Goal: Information Seeking & Learning: Learn about a topic

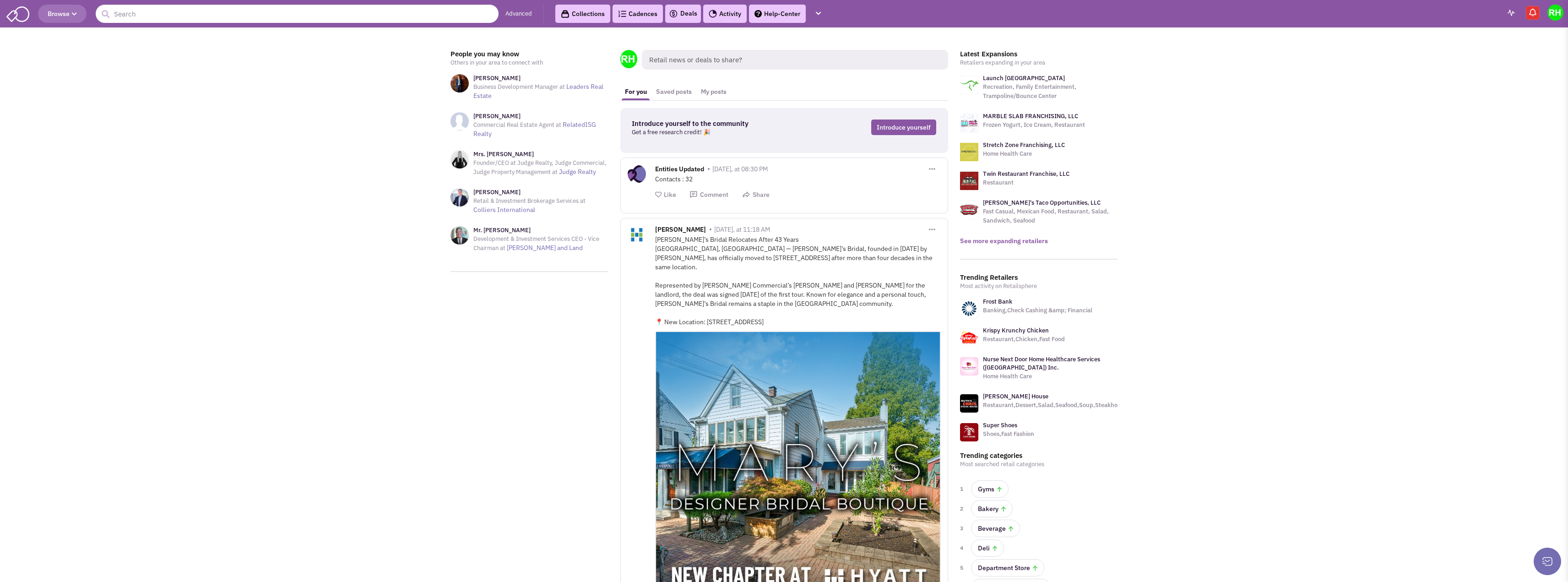
click at [998, 243] on link "See more expanding retailers" at bounding box center [1004, 241] width 88 height 8
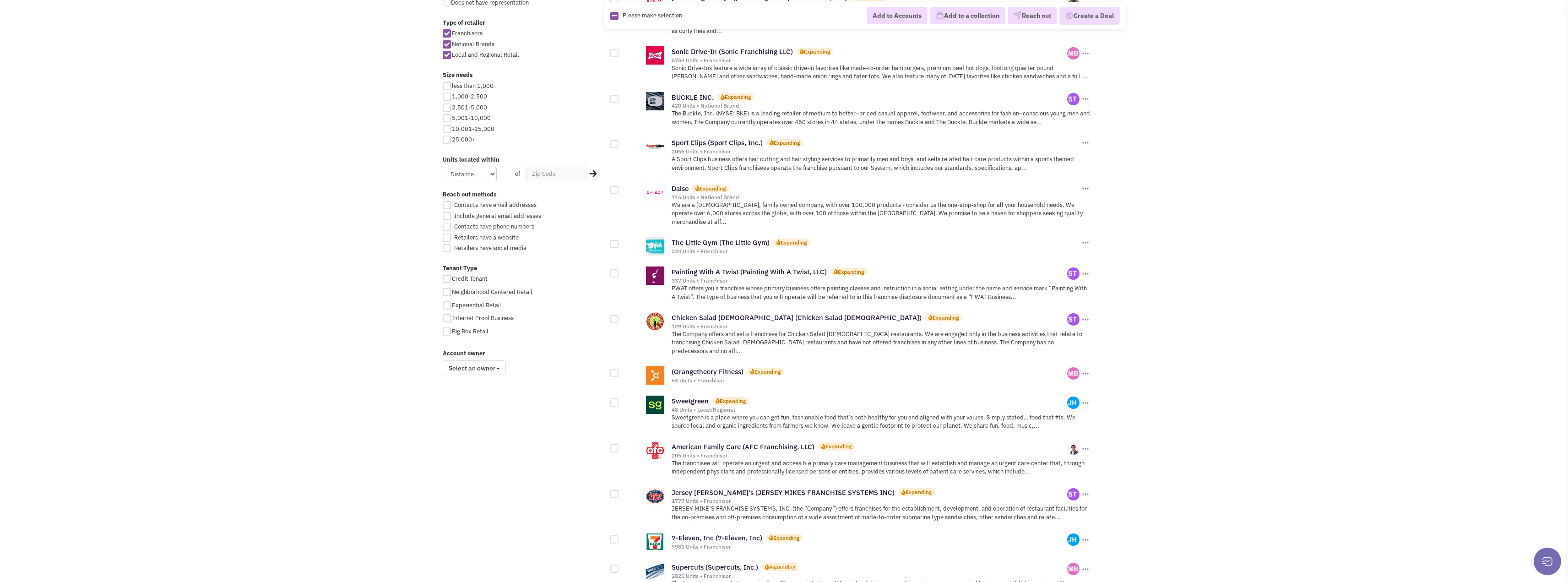
scroll to position [404, 0]
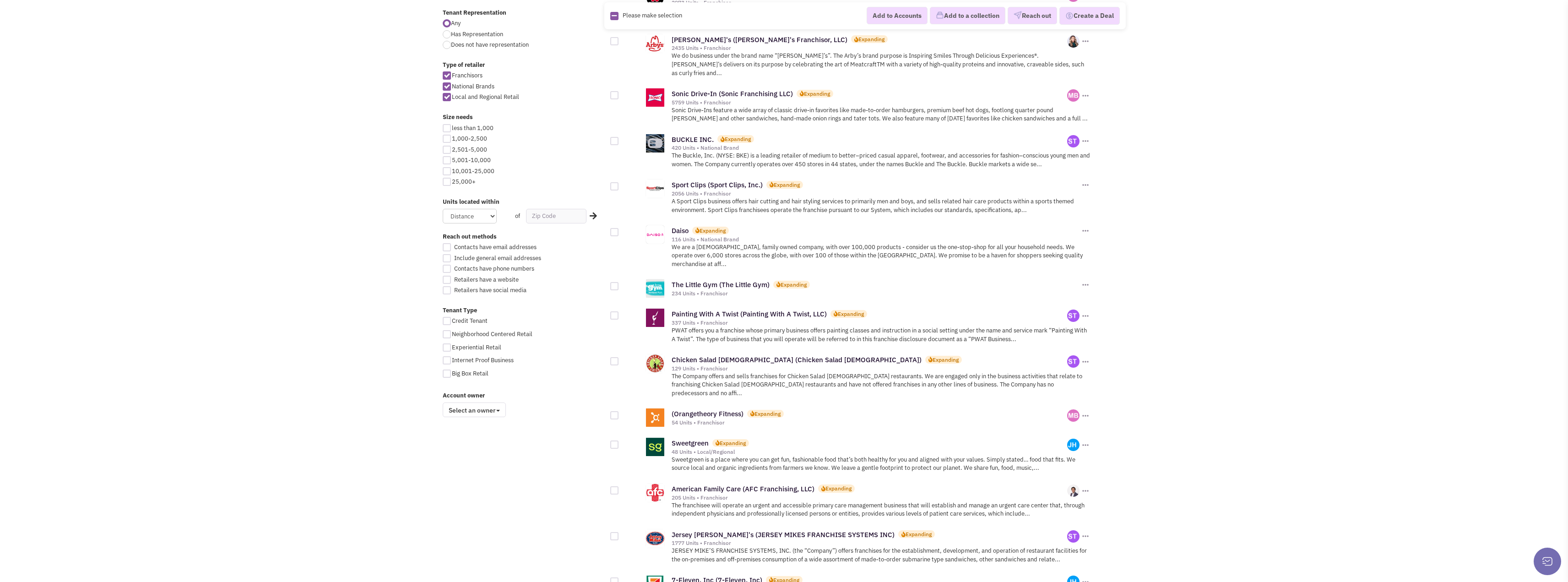
click at [448, 138] on div at bounding box center [447, 139] width 8 height 8
click at [452, 138] on input "1,000-2,500" at bounding box center [454, 139] width 6 height 6
checkbox input "true"
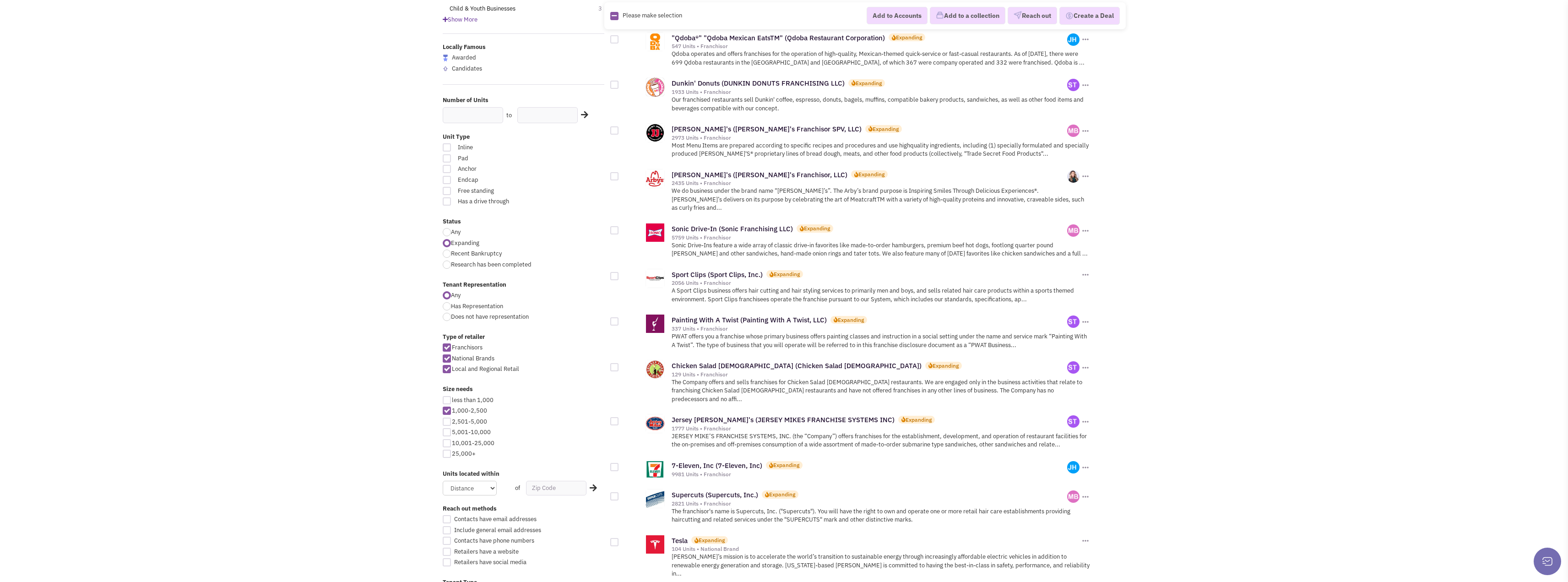
scroll to position [137, 0]
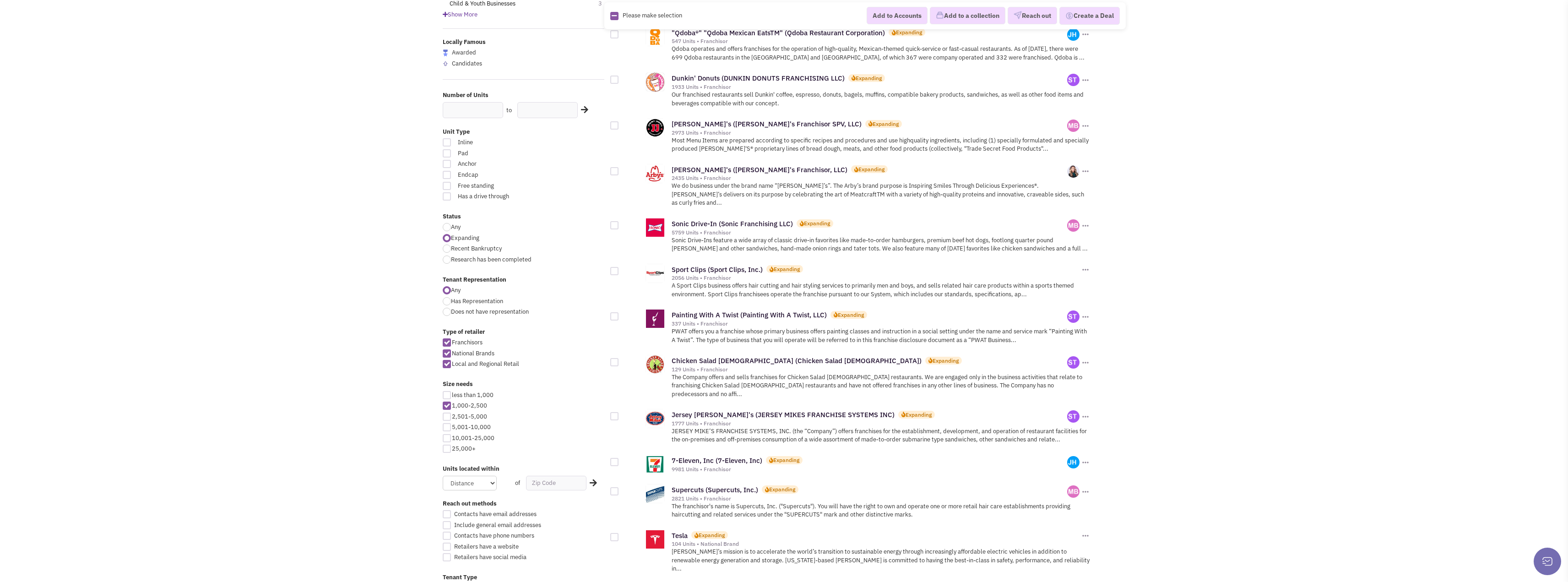
click at [731, 328] on p "PWAT offers you a franchise whose primary business offers painting classes and …" at bounding box center [881, 336] width 419 height 17
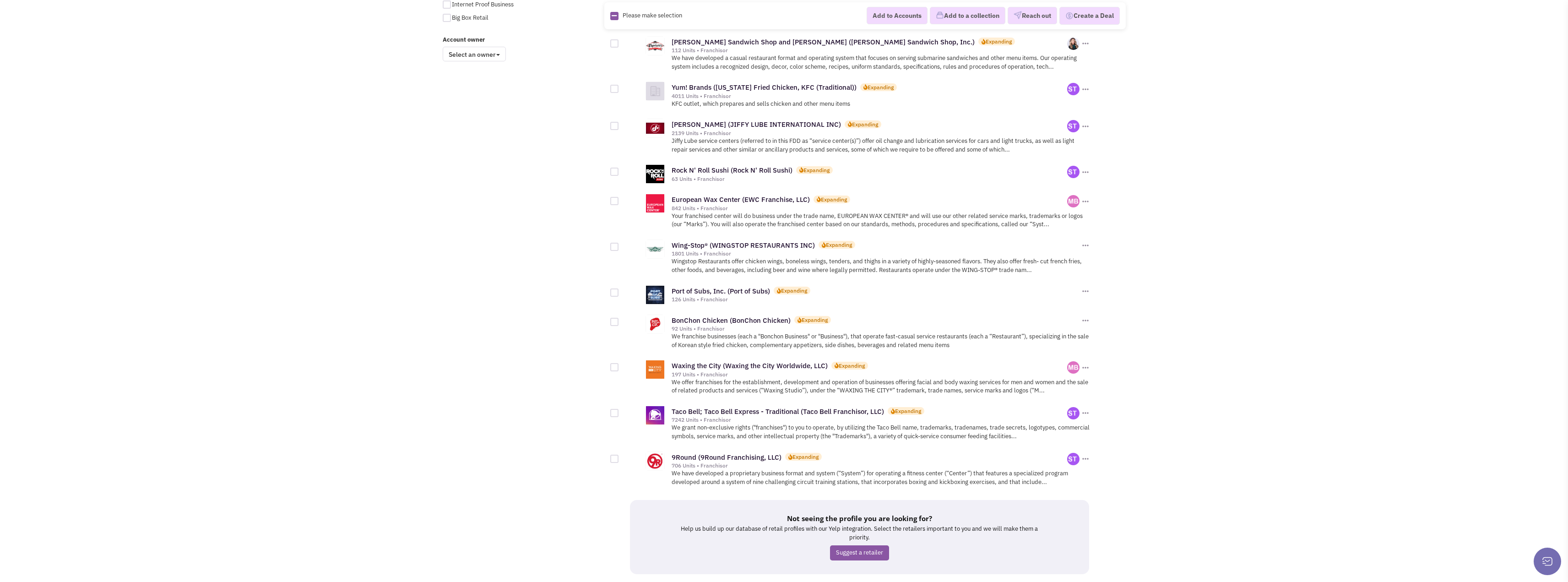
scroll to position [792, 0]
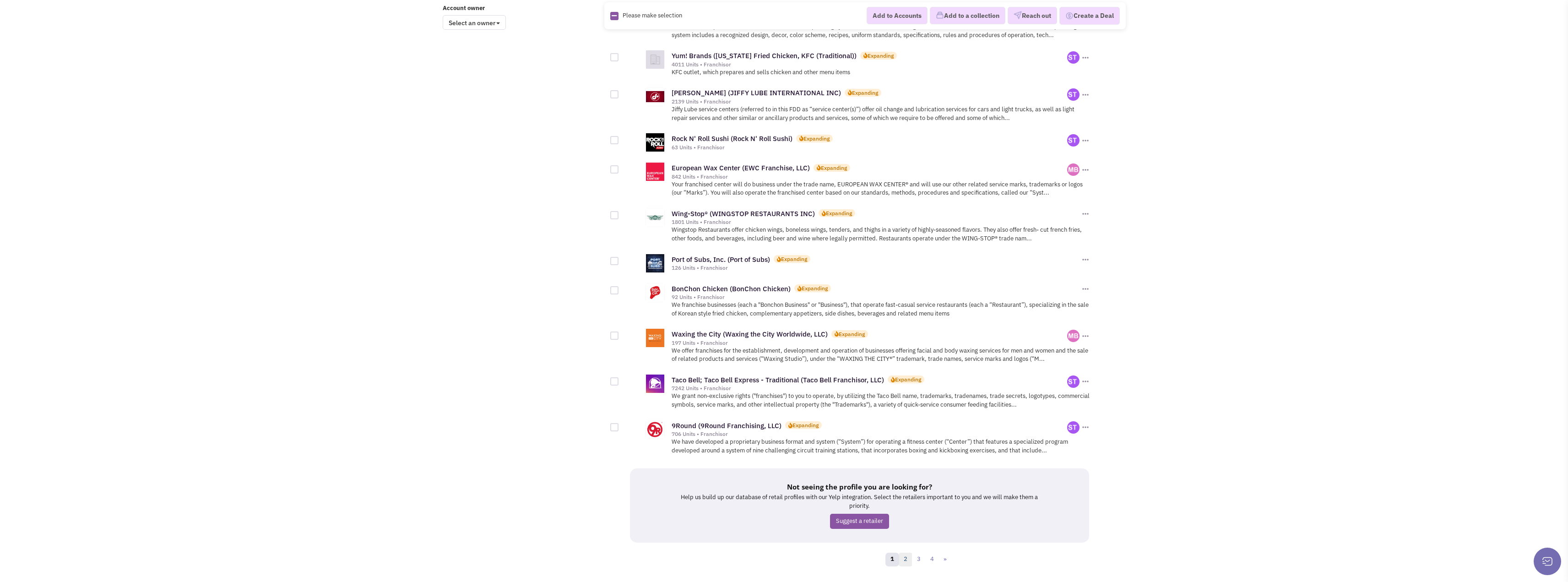
click at [907, 553] on link "2" at bounding box center [905, 559] width 14 height 14
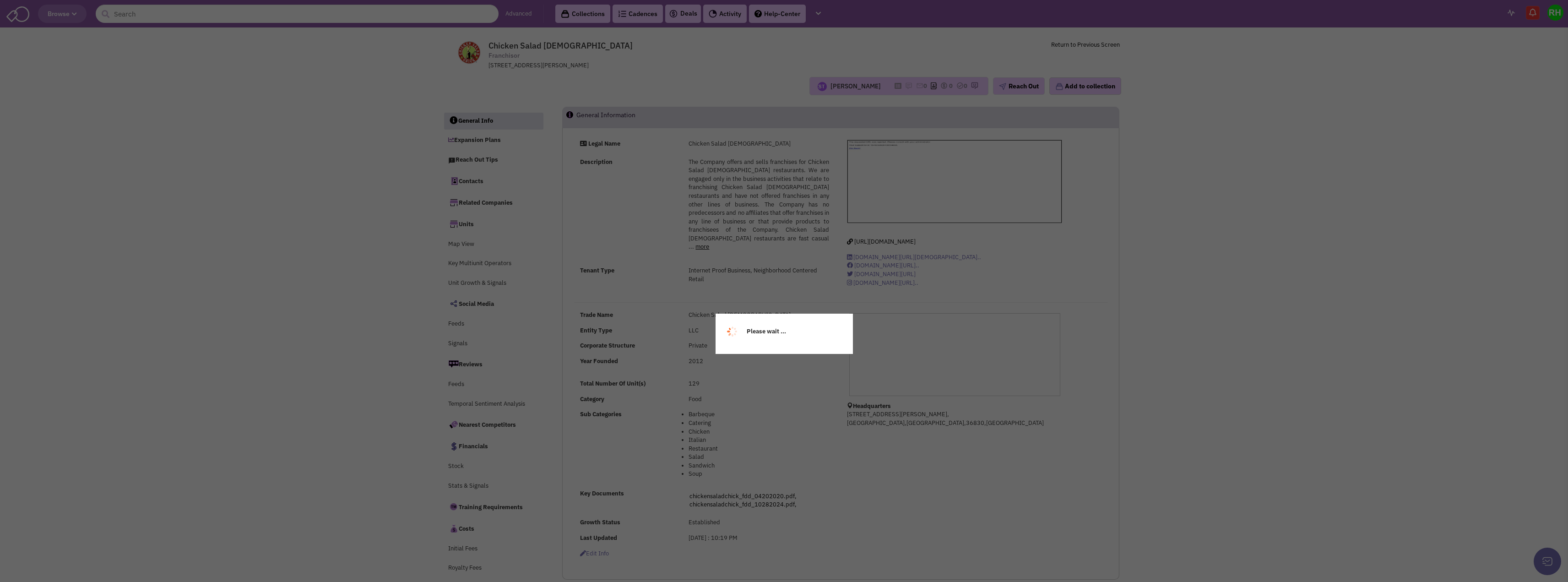
select select
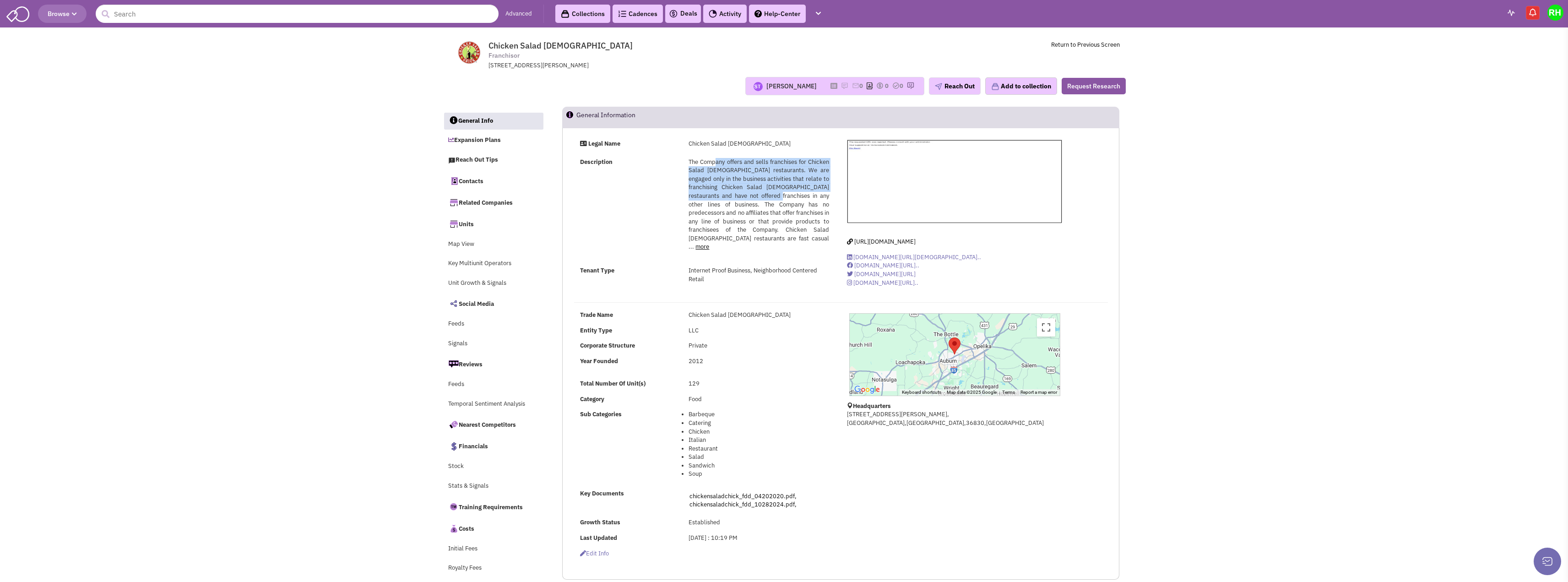
drag, startPoint x: 717, startPoint y: 161, endPoint x: 765, endPoint y: 192, distance: 57.1
click at [765, 192] on span "The Company offers and sells franchises for Chicken Salad Chick restaurants. We…" at bounding box center [758, 204] width 140 height 93
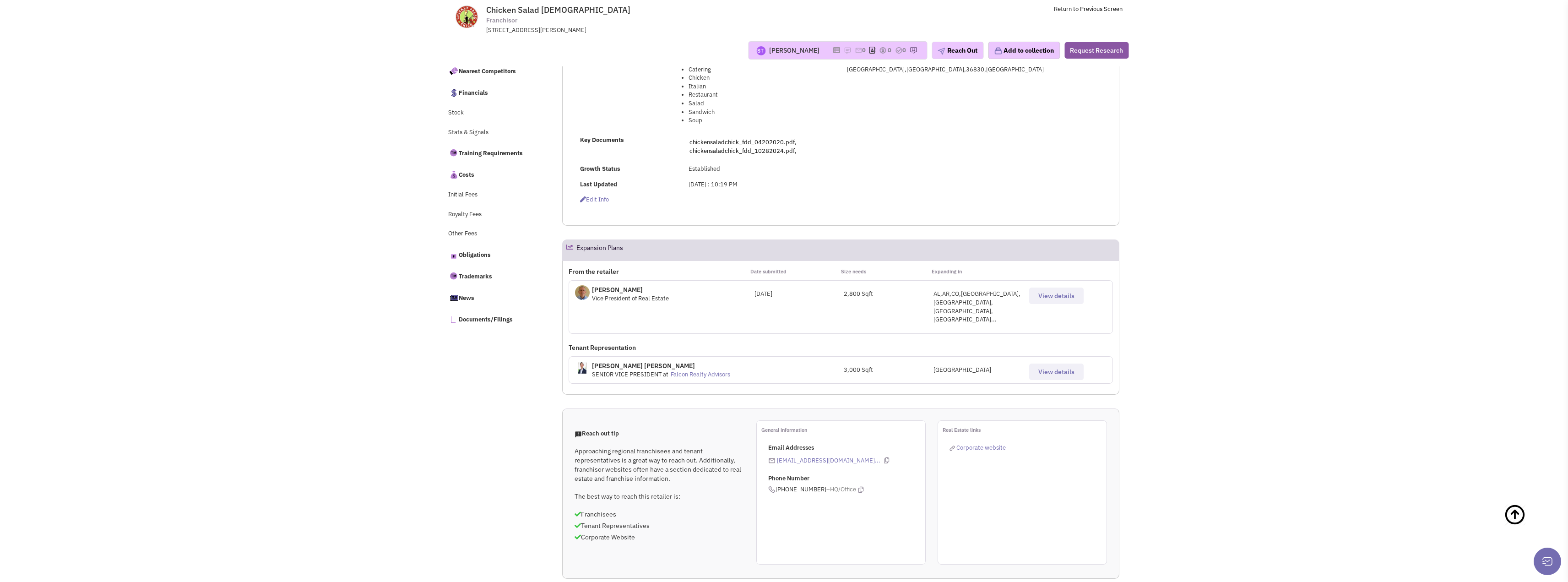
scroll to position [275, 0]
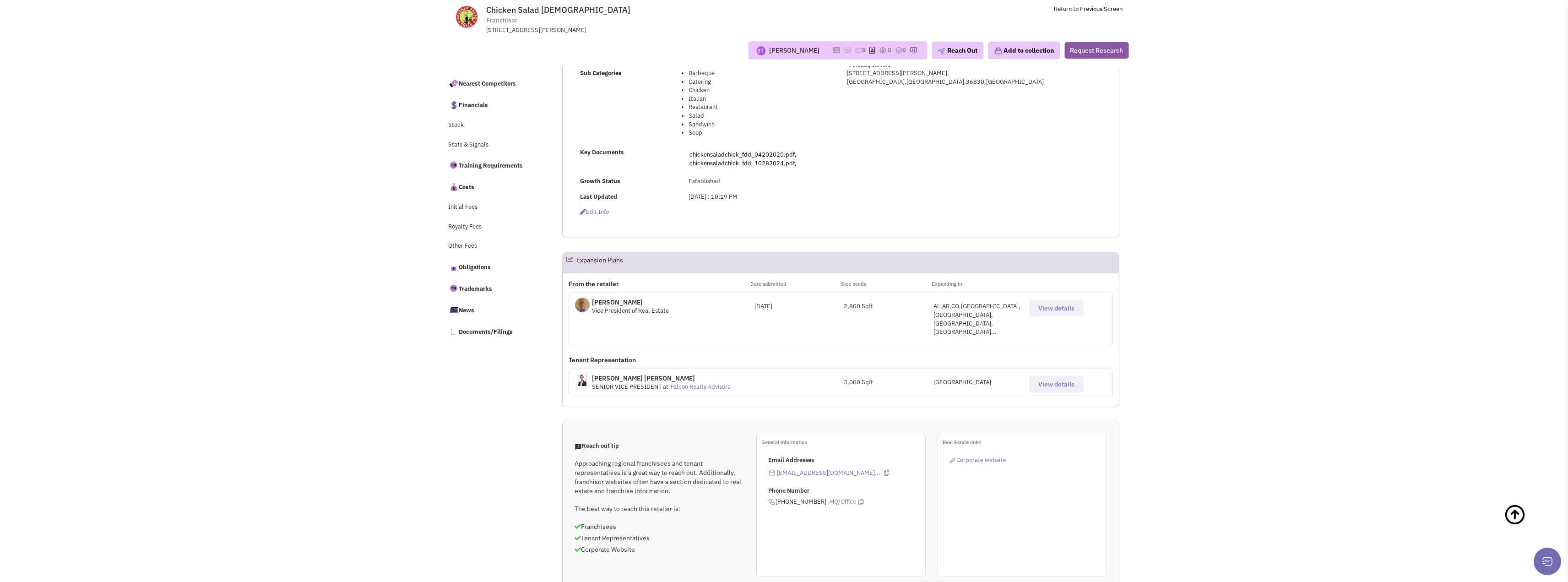
drag, startPoint x: 616, startPoint y: 354, endPoint x: 635, endPoint y: 355, distance: 19.0
click at [635, 374] on p "Mr. Tucker Szybala" at bounding box center [663, 378] width 141 height 9
click at [636, 374] on p "Mr. Tucker Szybala" at bounding box center [663, 378] width 141 height 9
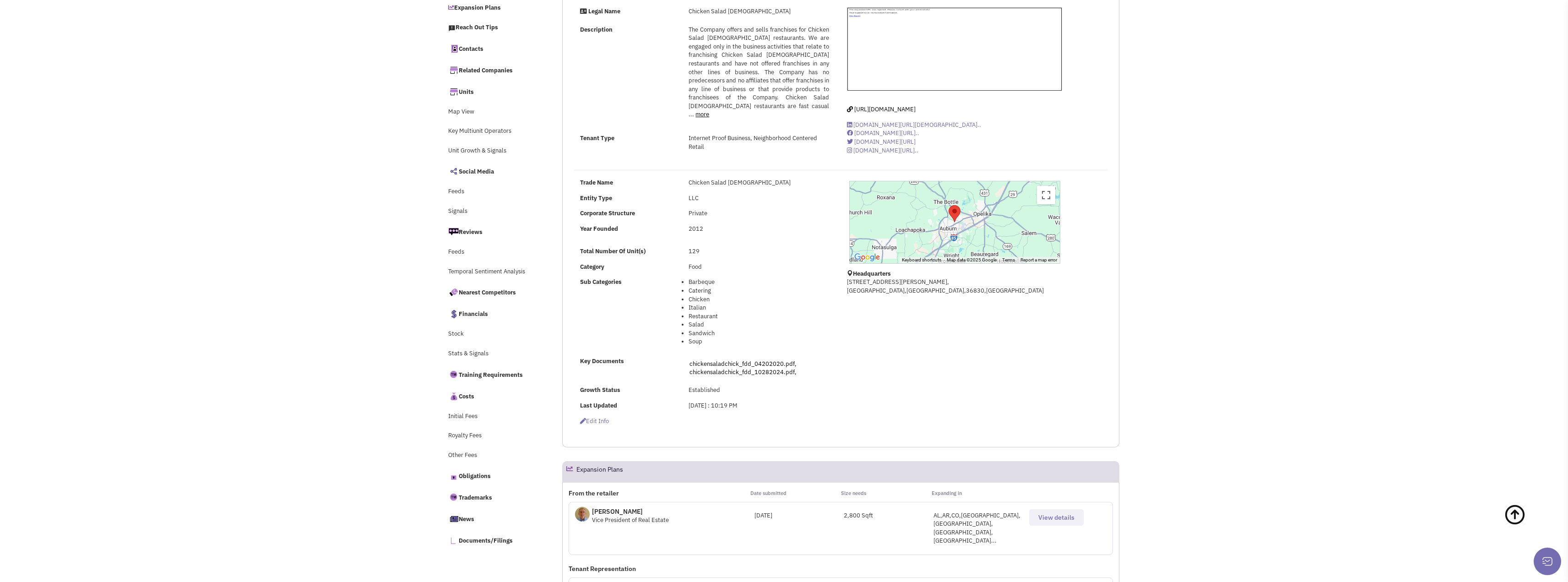
scroll to position [0, 0]
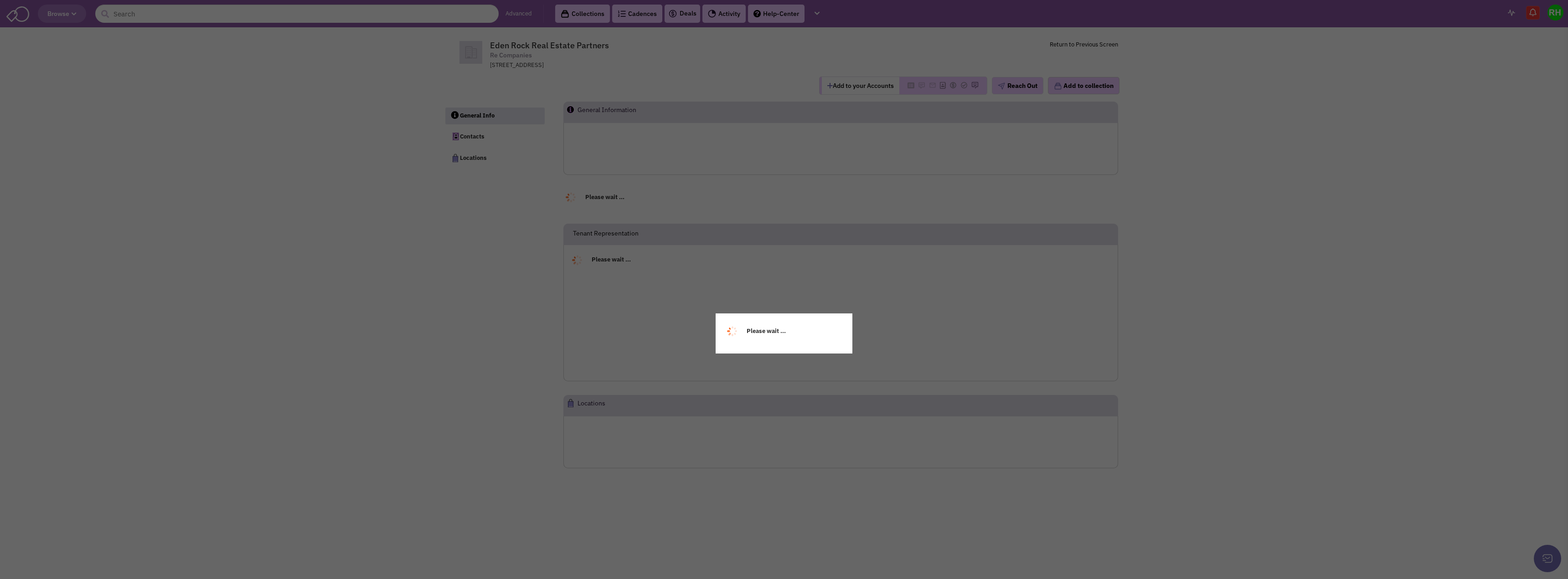
select select
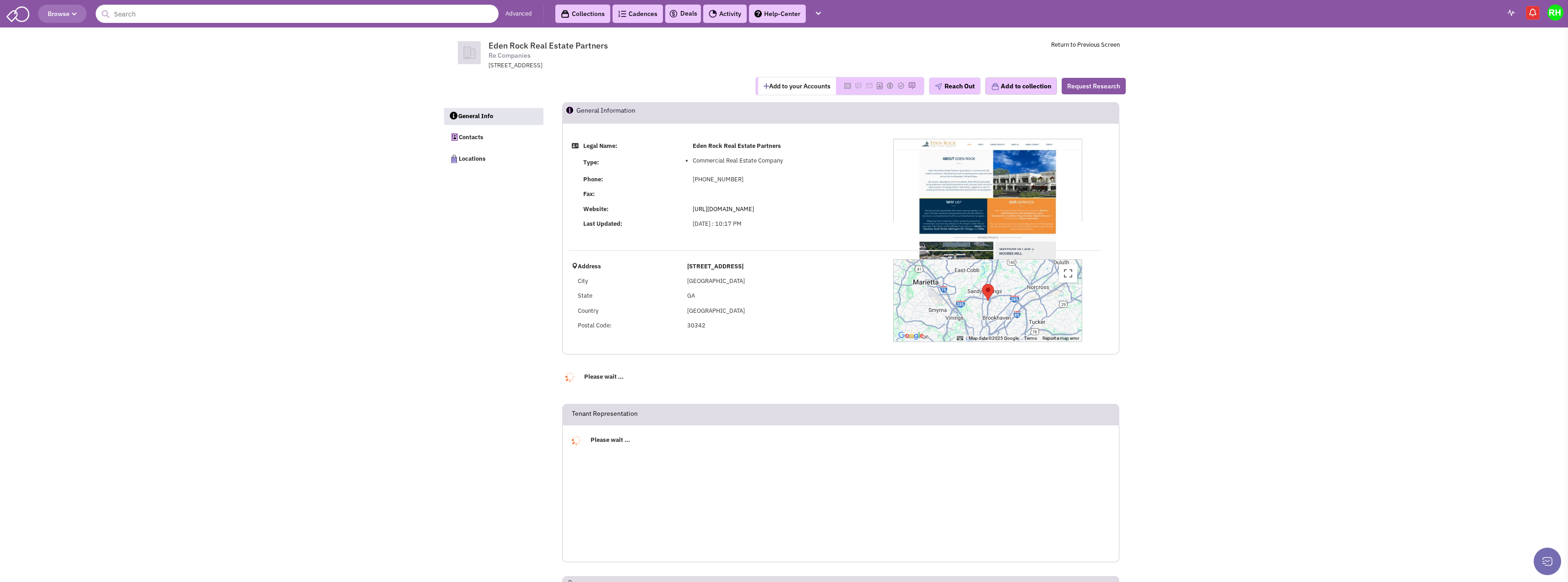
select select
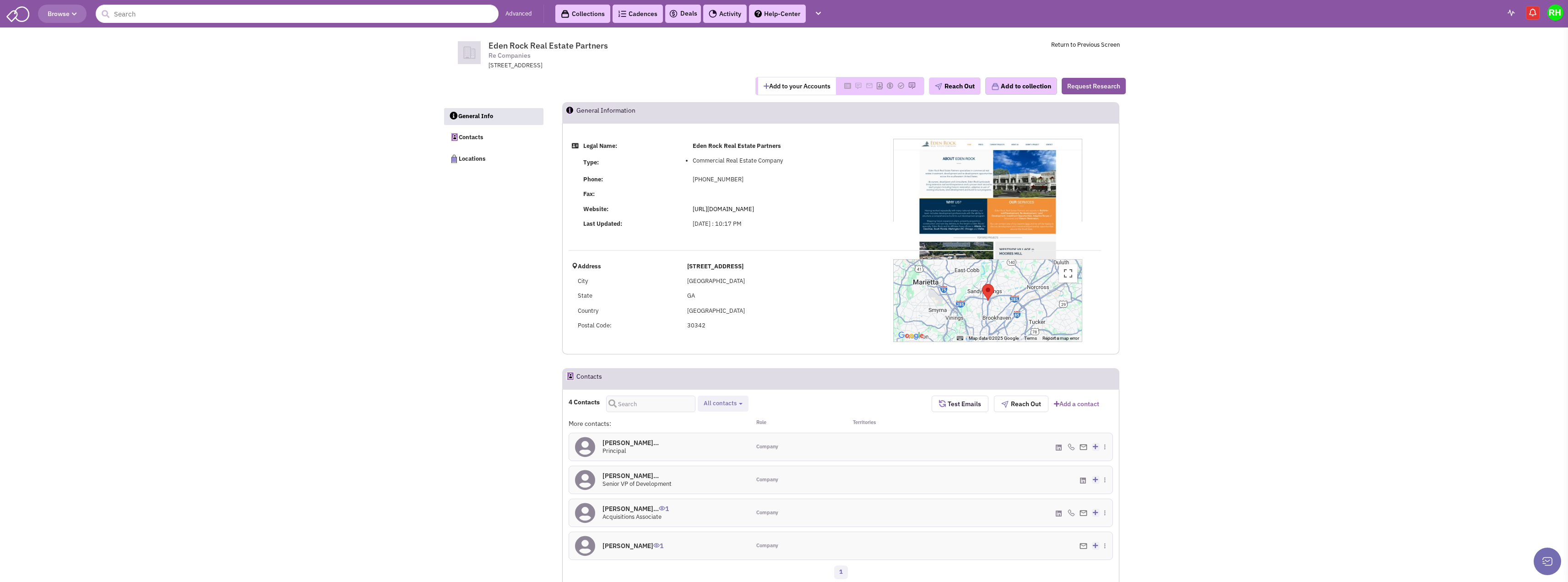
select select
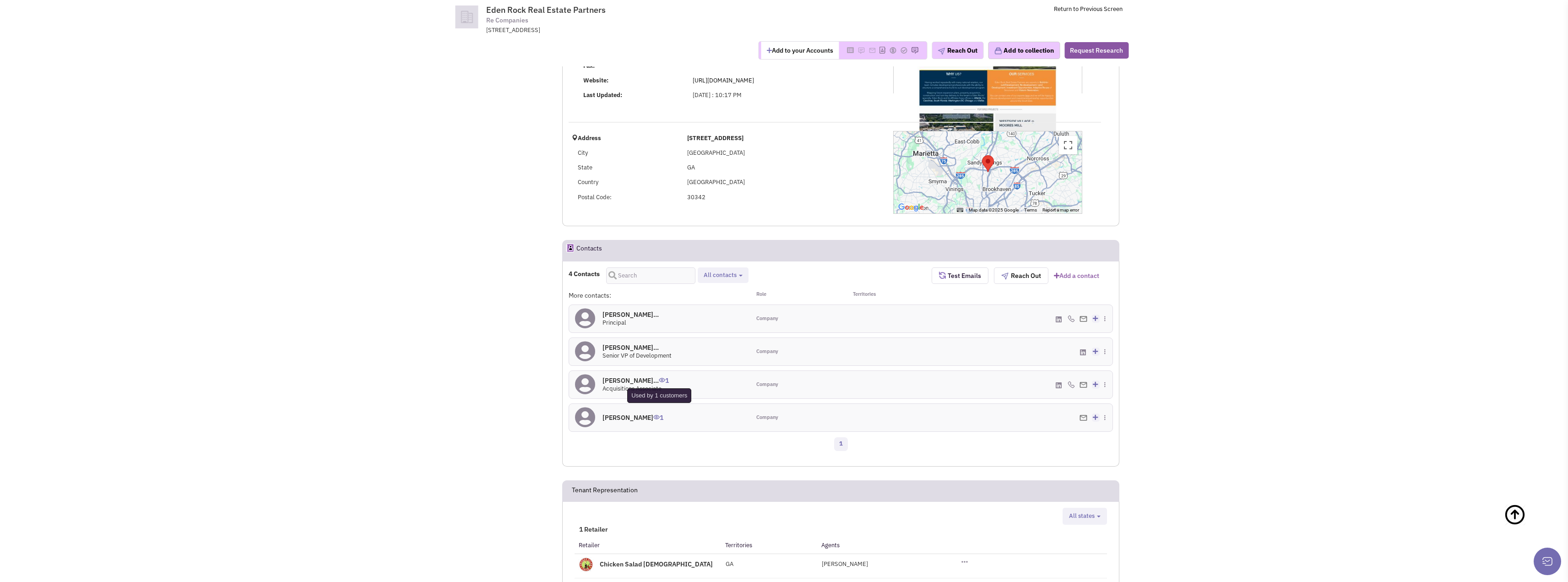
scroll to position [46, 0]
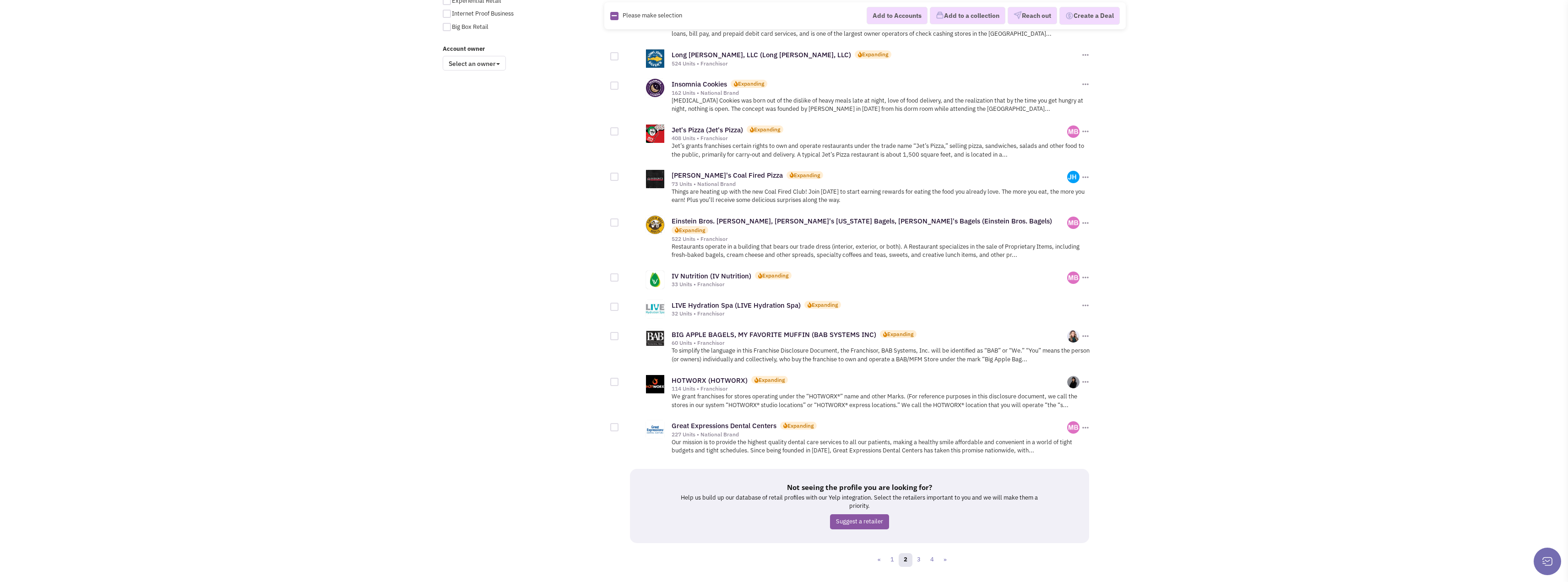
scroll to position [768, 0]
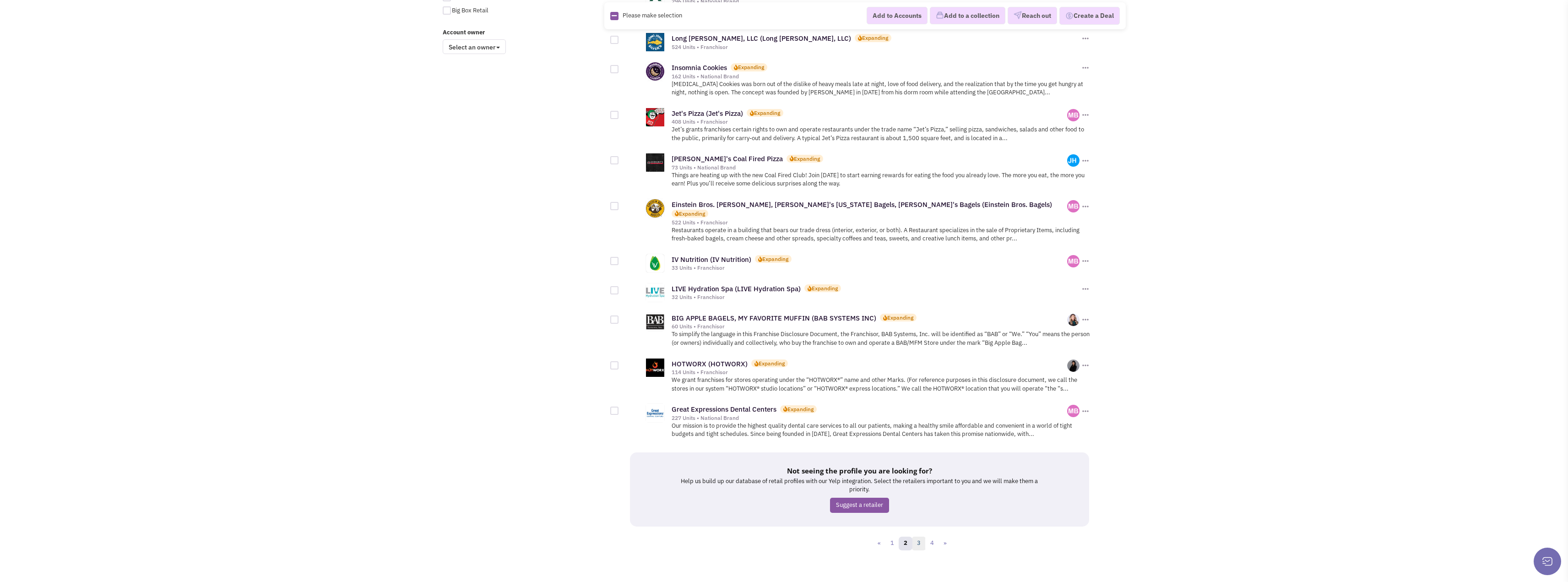
click at [919, 536] on link "3" at bounding box center [918, 543] width 14 height 14
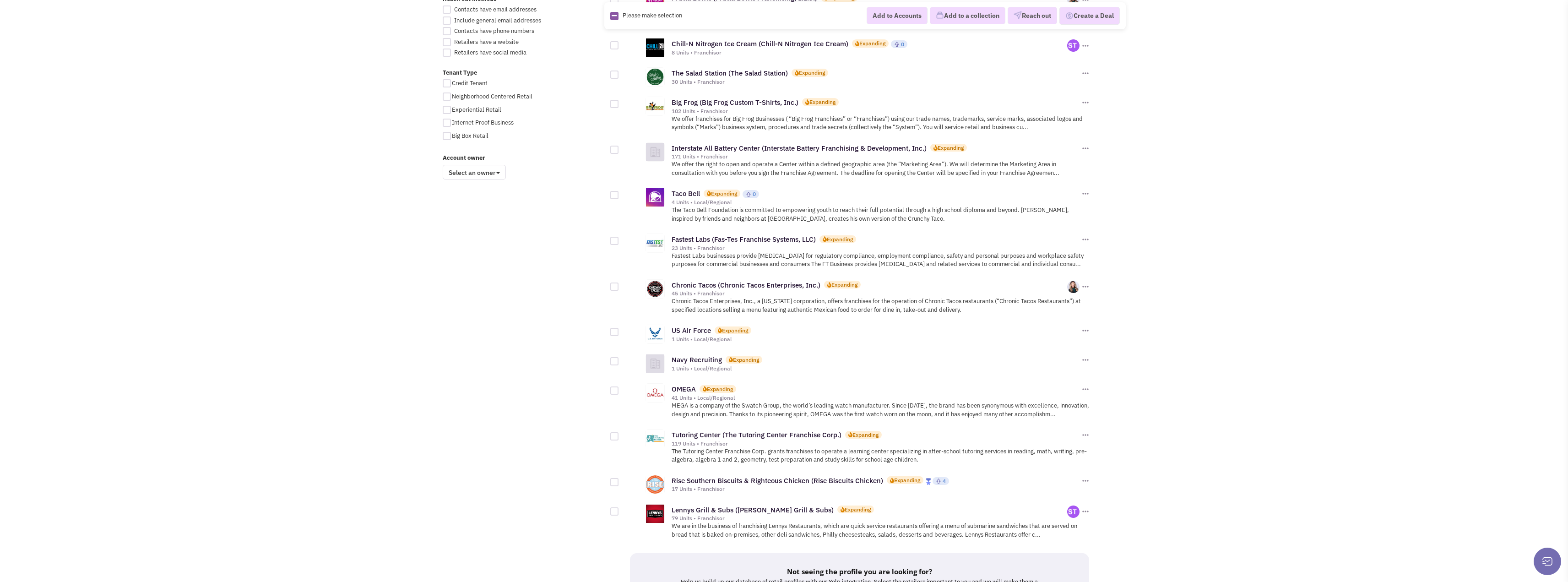
scroll to position [735, 0]
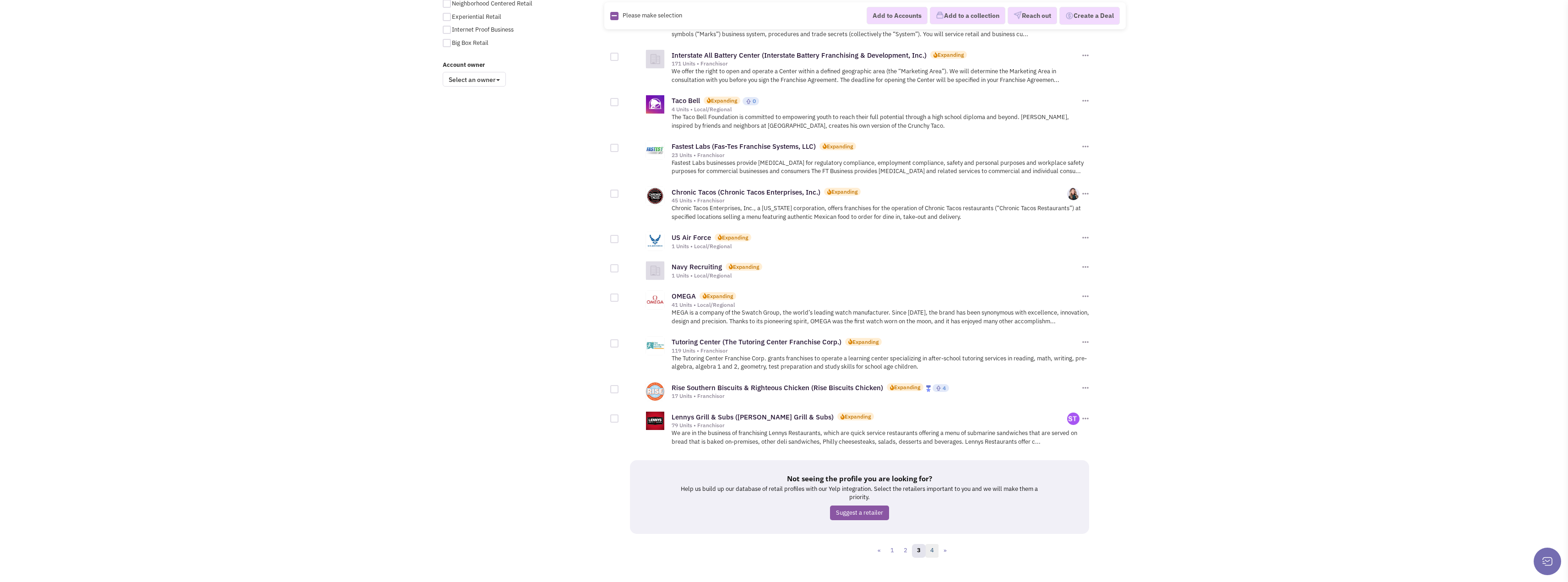
click at [931, 544] on link "4" at bounding box center [932, 551] width 14 height 14
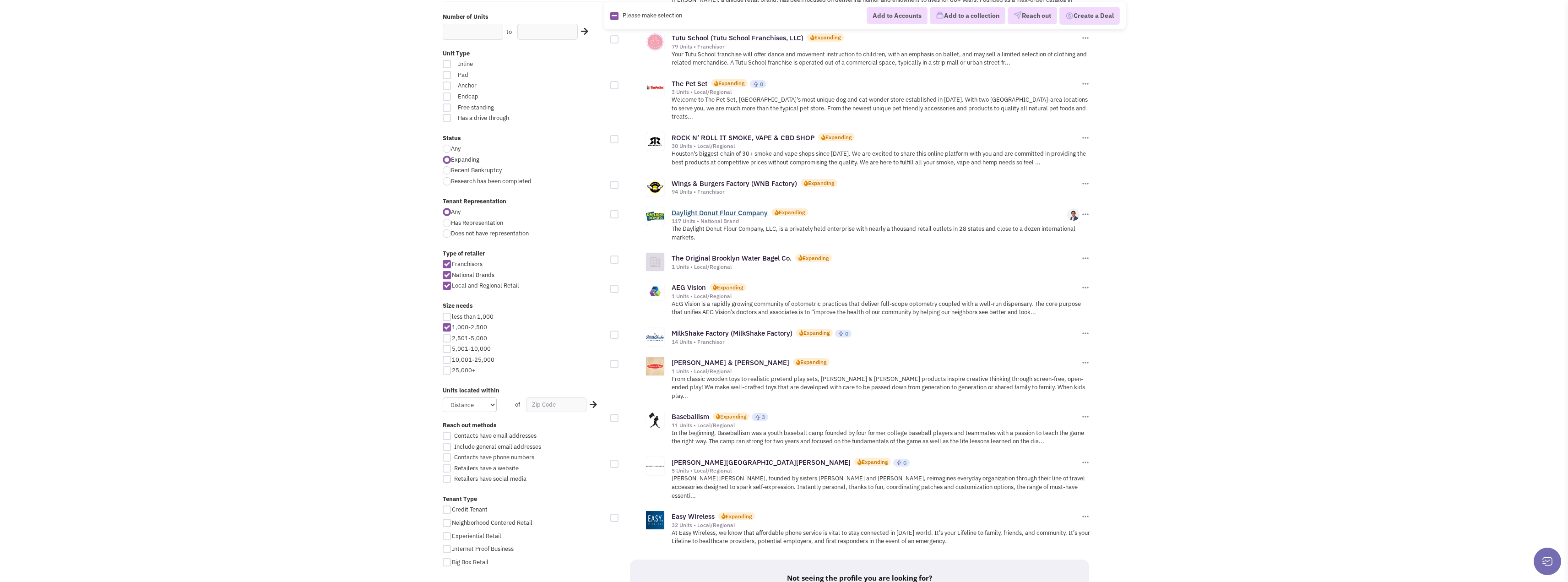
scroll to position [298, 0]
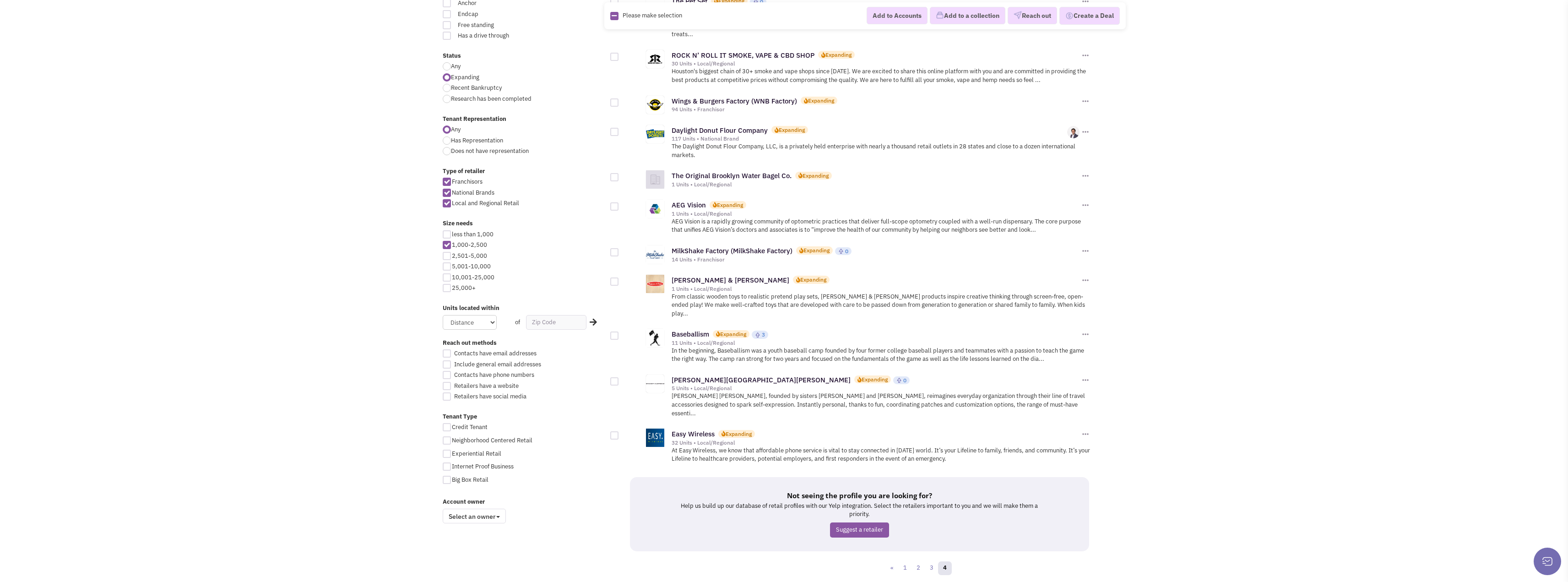
click at [449, 242] on div at bounding box center [447, 245] width 8 height 8
click at [452, 243] on input "1,000-2,500" at bounding box center [454, 245] width 6 height 6
checkbox input "false"
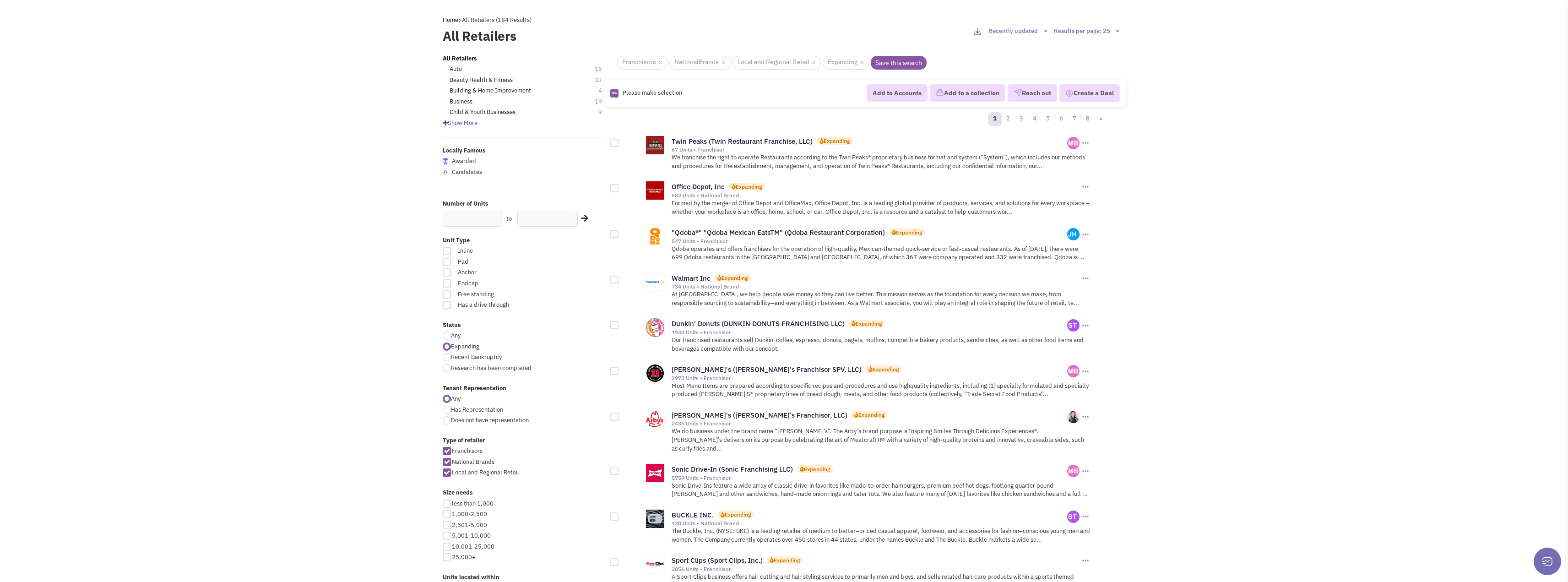
scroll to position [92, 0]
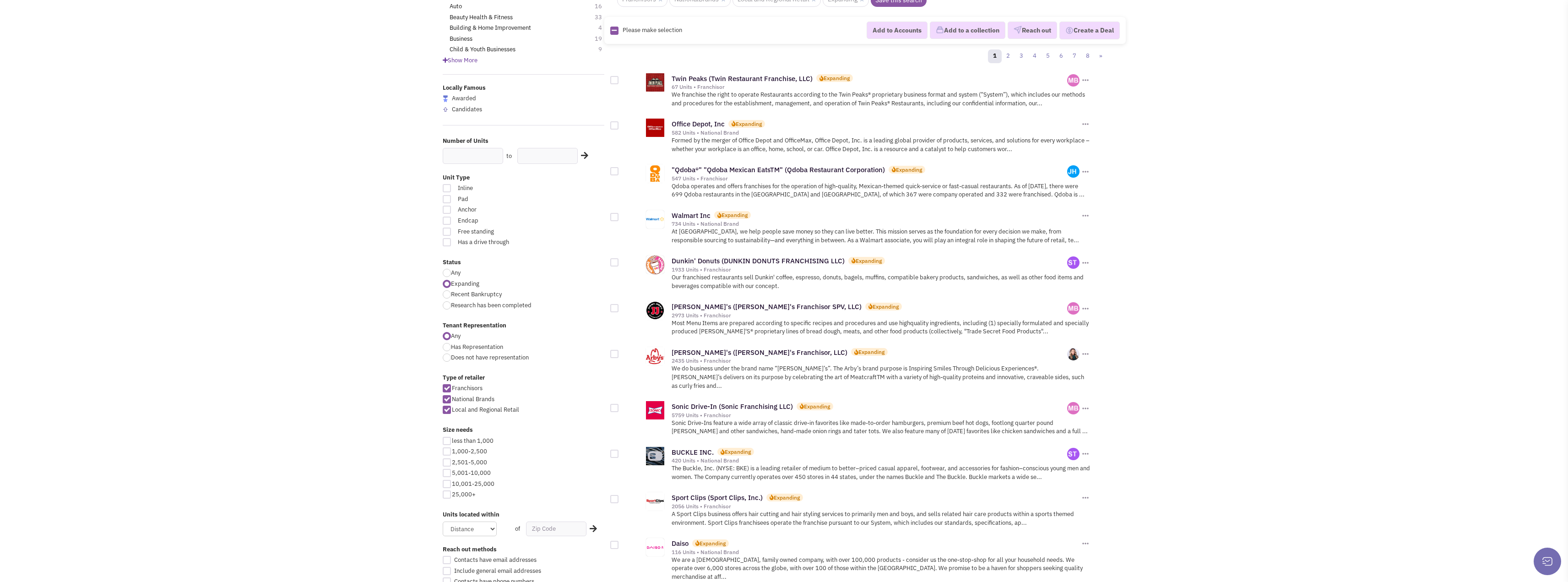
click at [448, 464] on div at bounding box center [447, 462] width 8 height 8
click at [452, 464] on input "2,501-5,000" at bounding box center [454, 463] width 6 height 6
checkbox input "true"
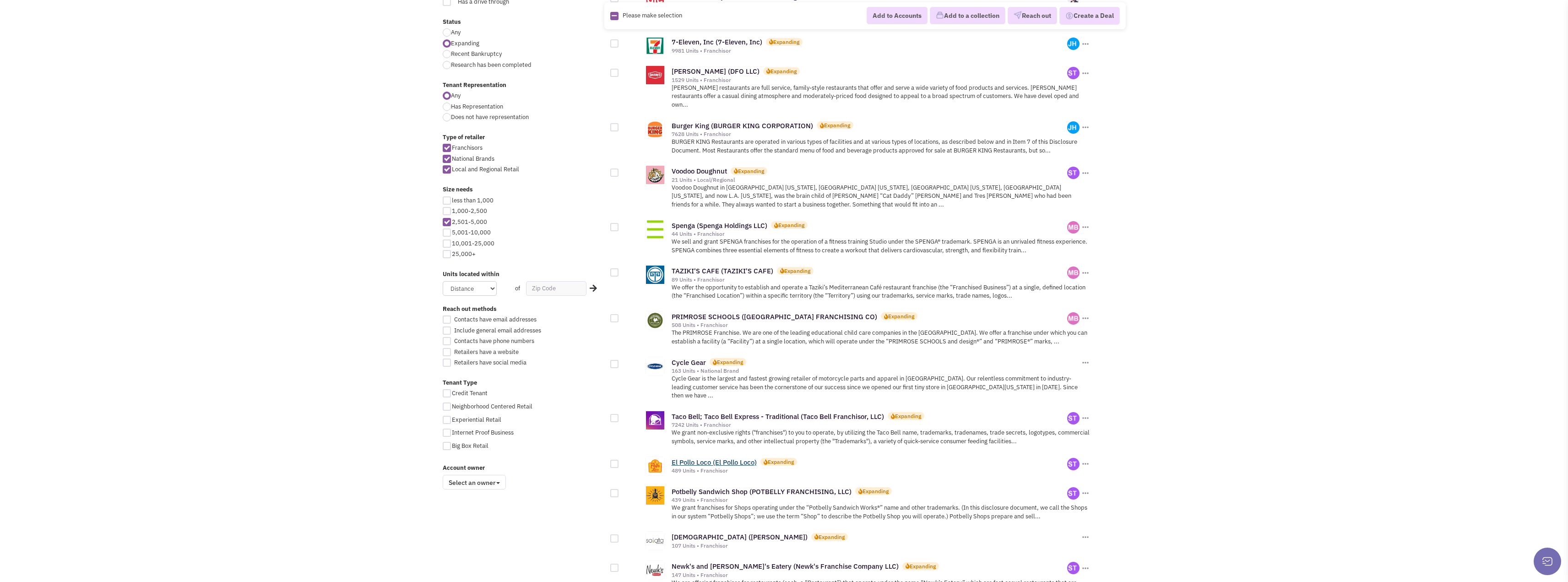
scroll to position [320, 0]
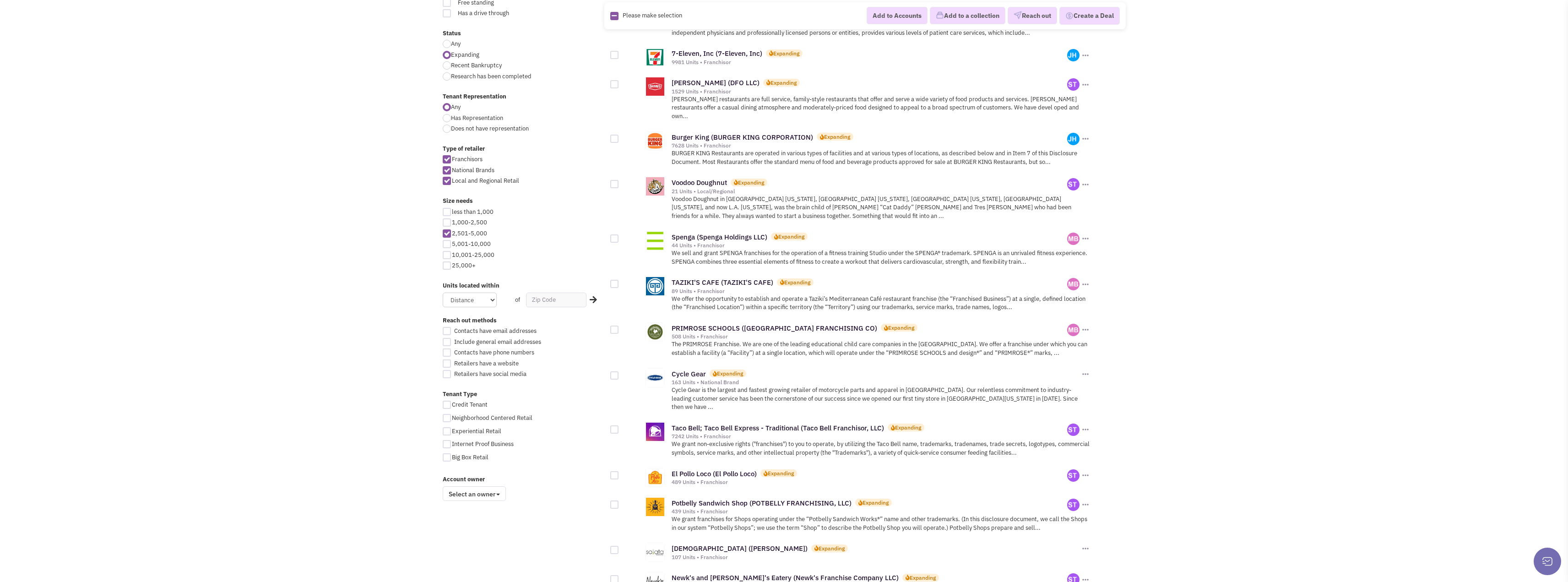
click at [708, 278] on div "TAZIKI'S CAFE (TAZIKI'S CAFE) Expanding" at bounding box center [870, 283] width 396 height 10
click at [708, 278] on link "TAZIKI'S CAFE (TAZIKI'S CAFE)" at bounding box center [722, 282] width 102 height 8
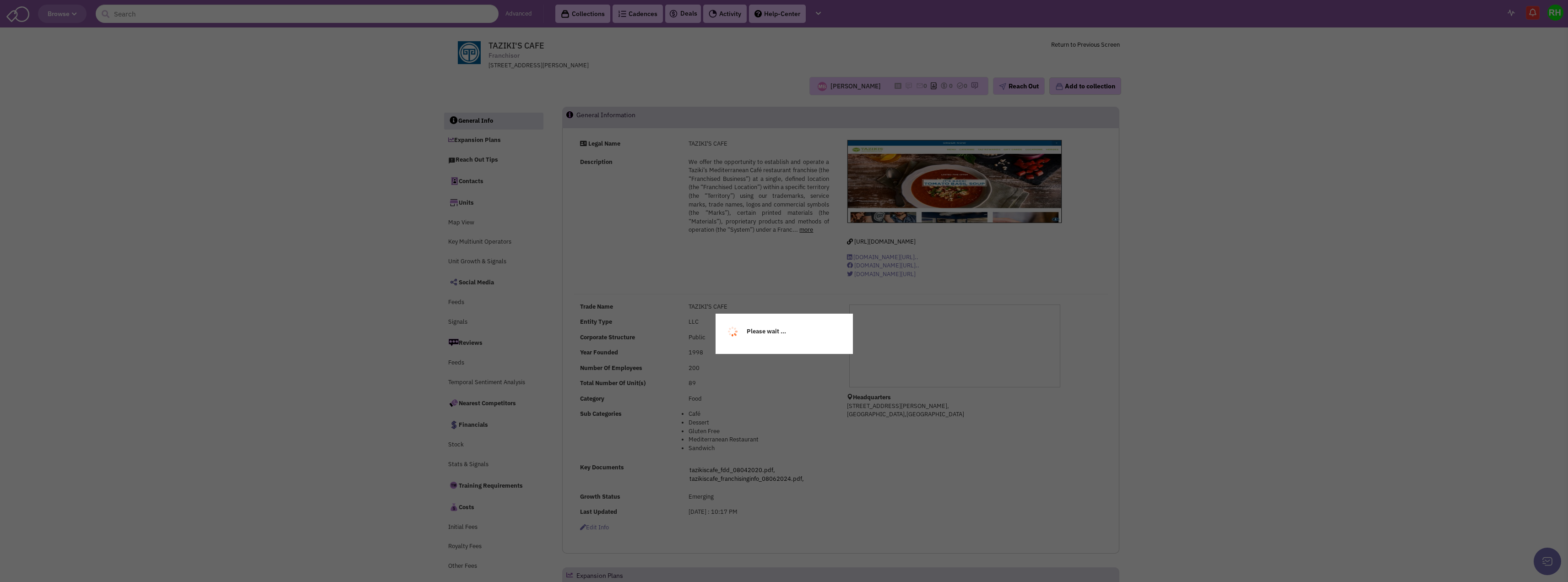
select select
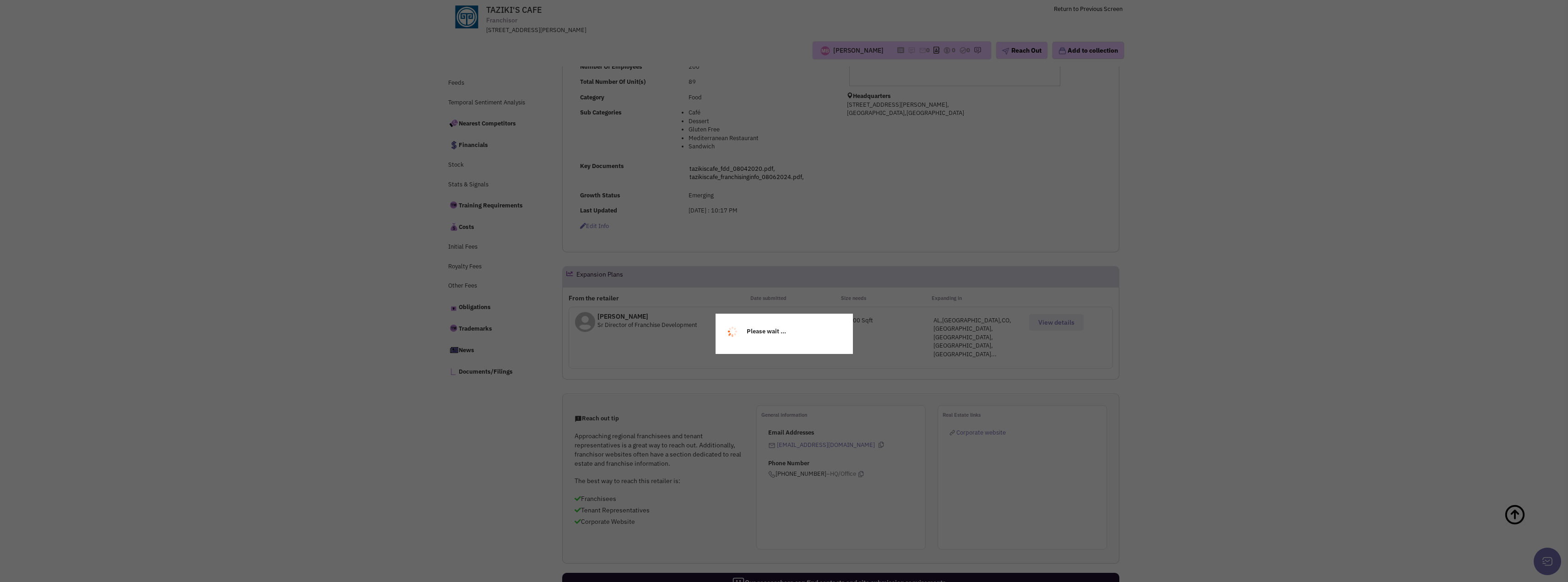
scroll to position [275, 0]
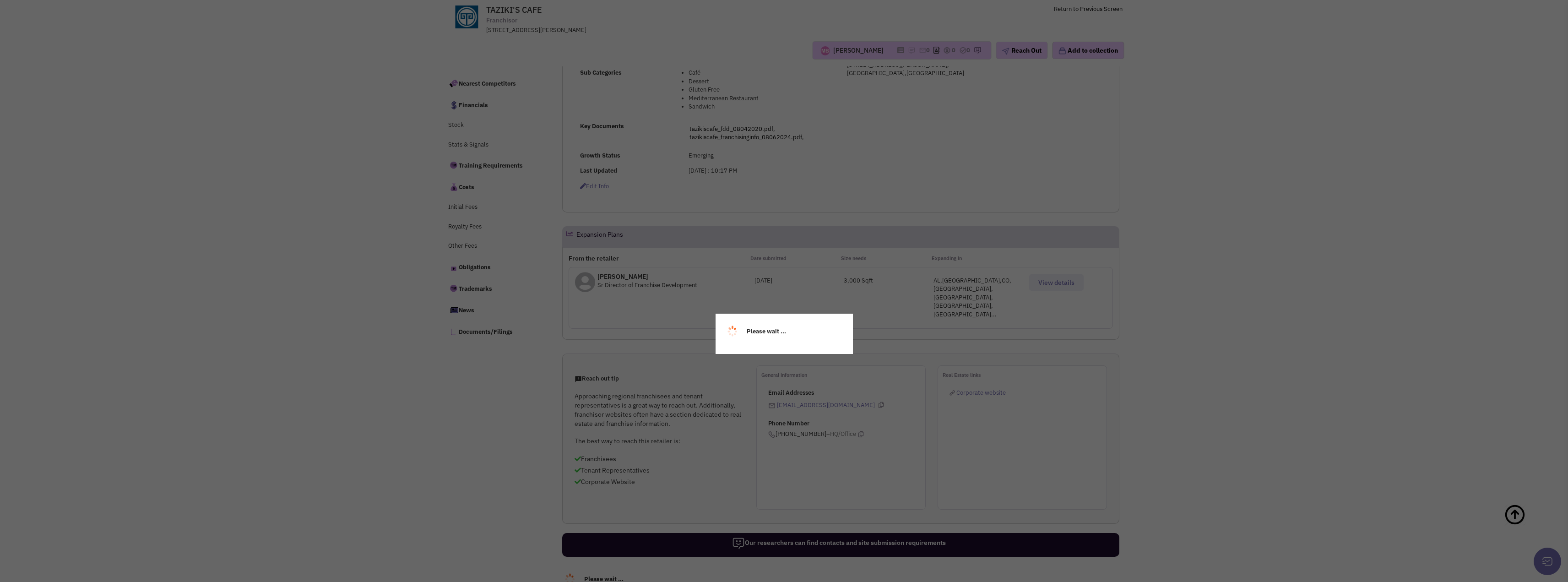
select select
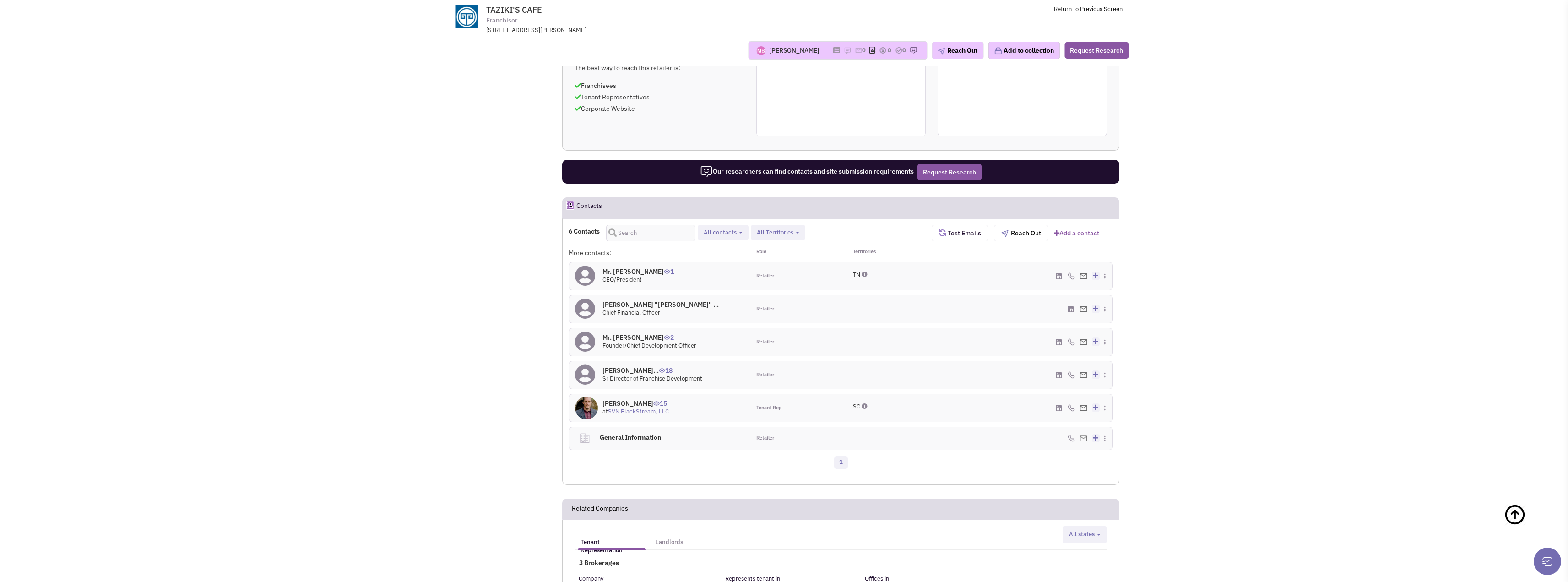
scroll to position [642, 0]
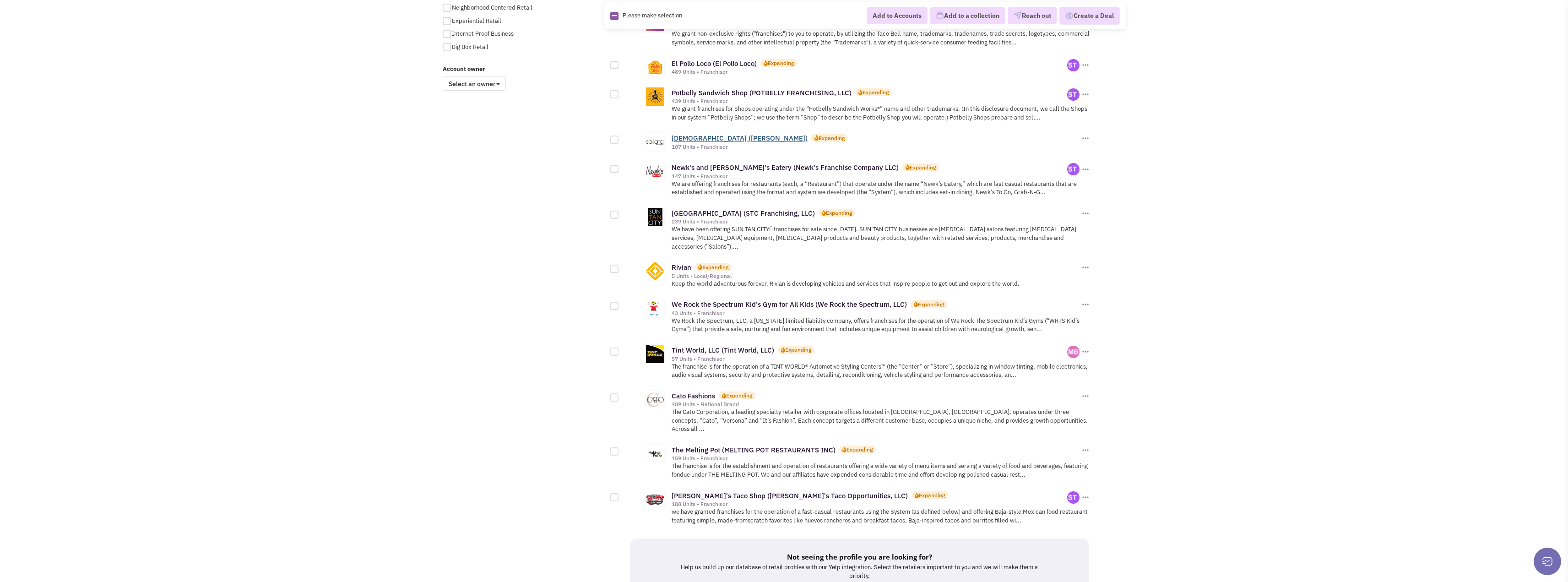
scroll to position [732, 0]
click at [748, 298] on link "We Rock the Spectrum Kid's Gym for All Kids (We Rock the Spectrum, LLC)" at bounding box center [790, 302] width 236 height 8
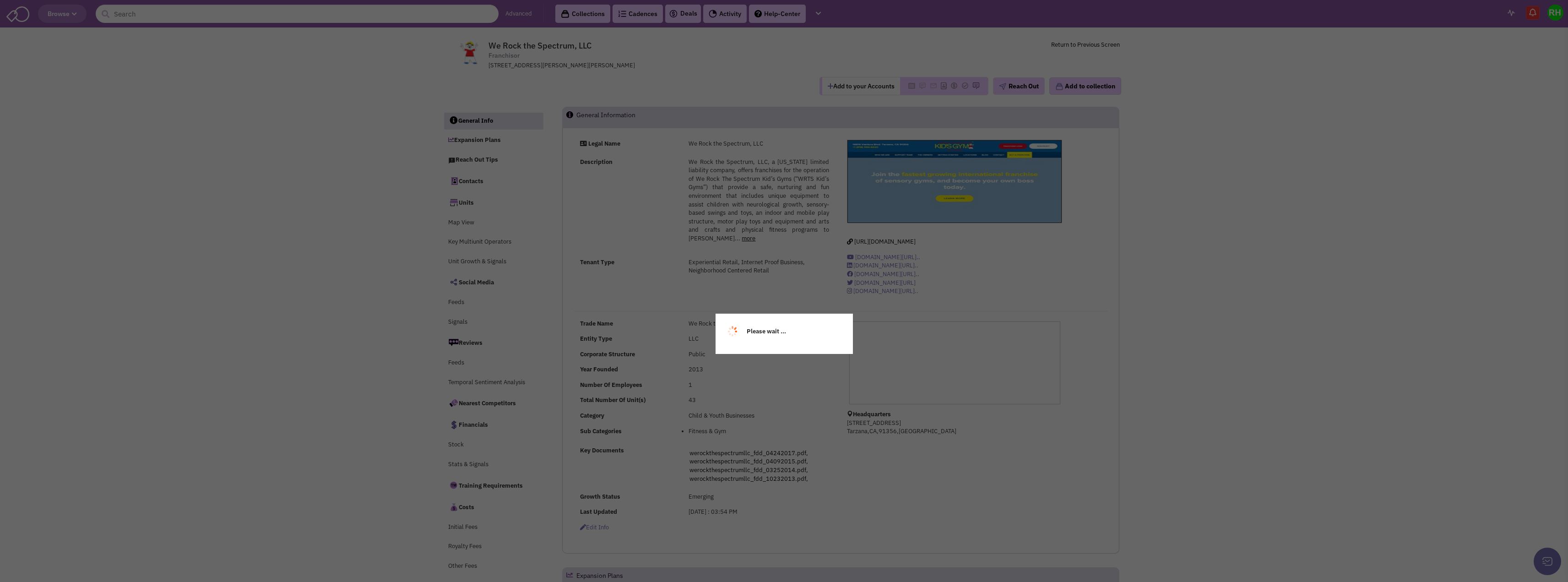
select select
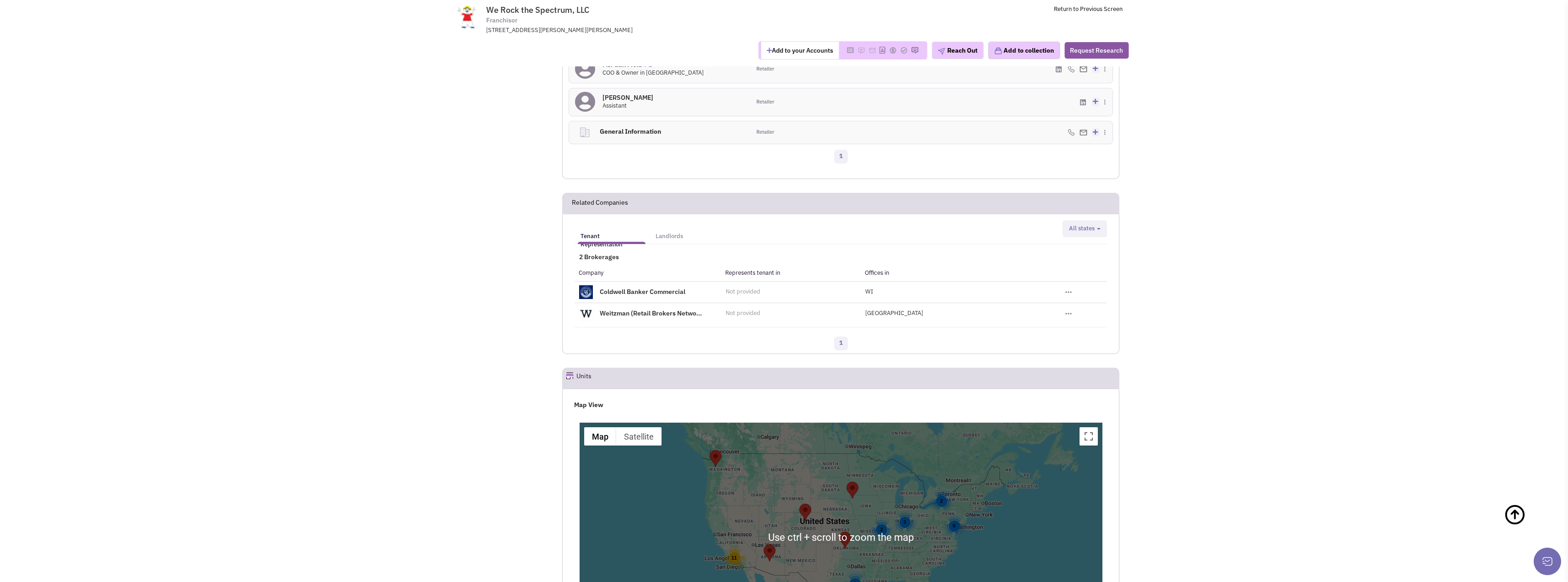
scroll to position [917, 0]
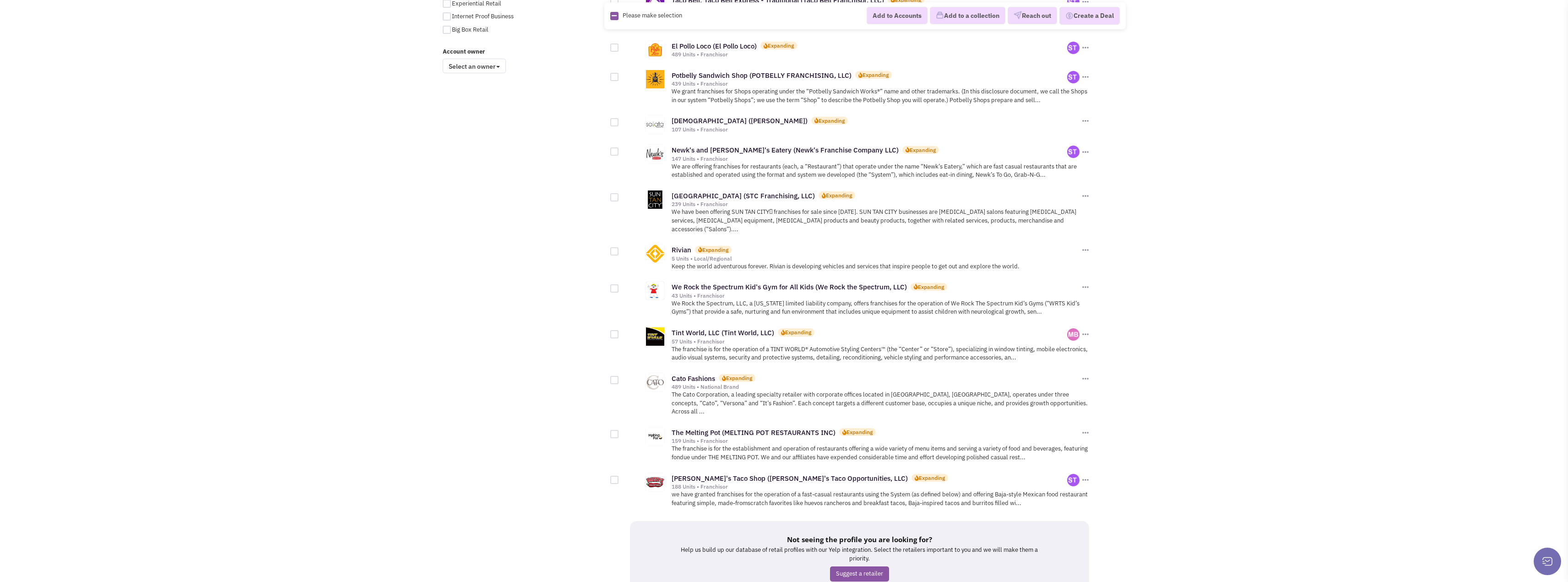
scroll to position [775, 0]
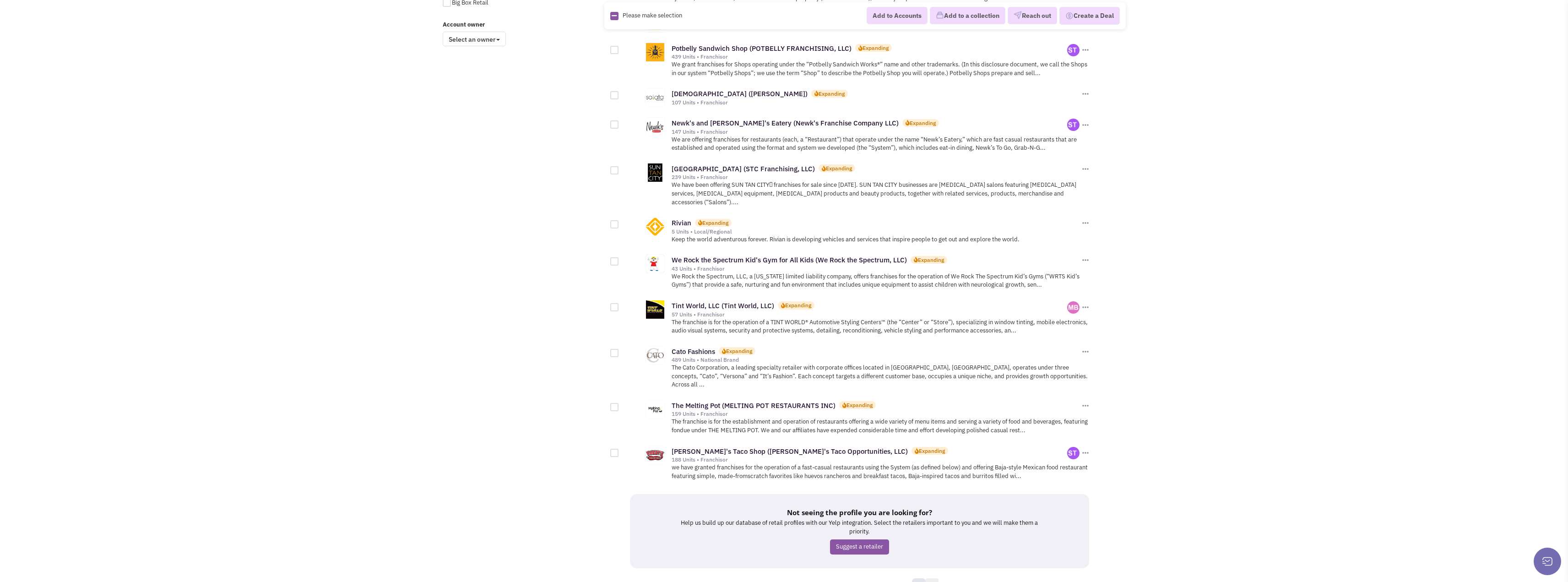
click at [929, 578] on link "2" at bounding box center [932, 585] width 14 height 14
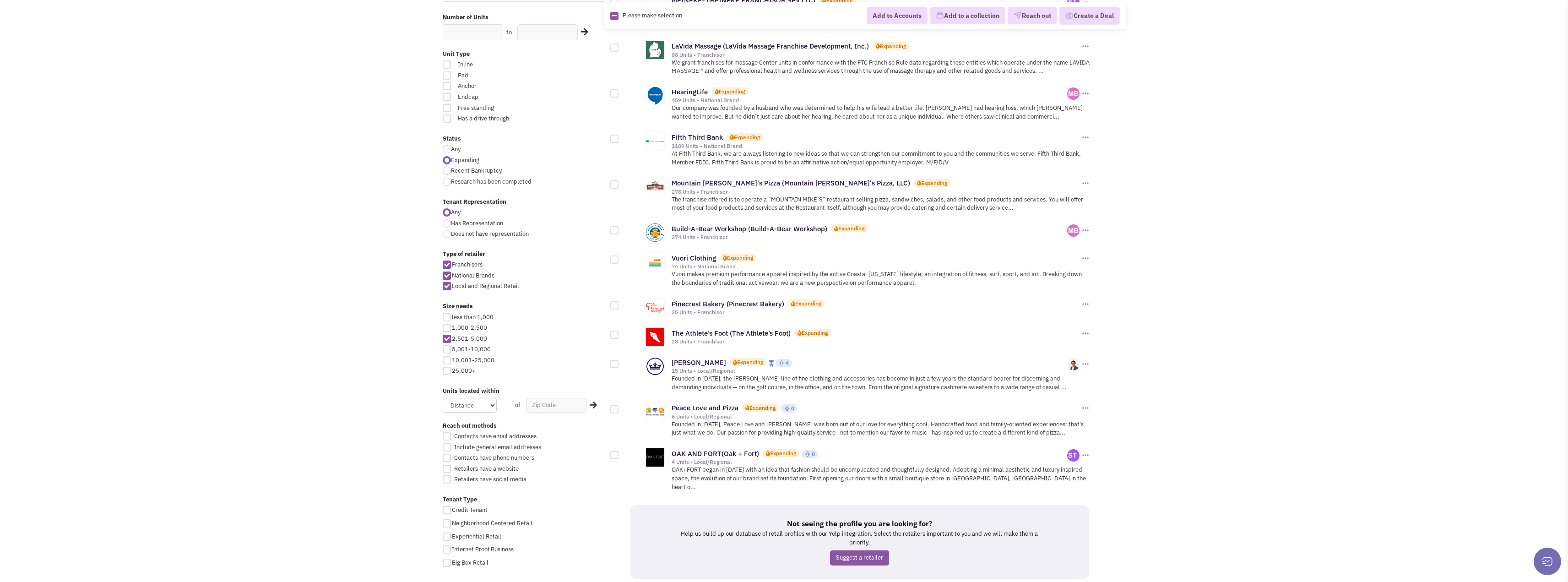
scroll to position [229, 0]
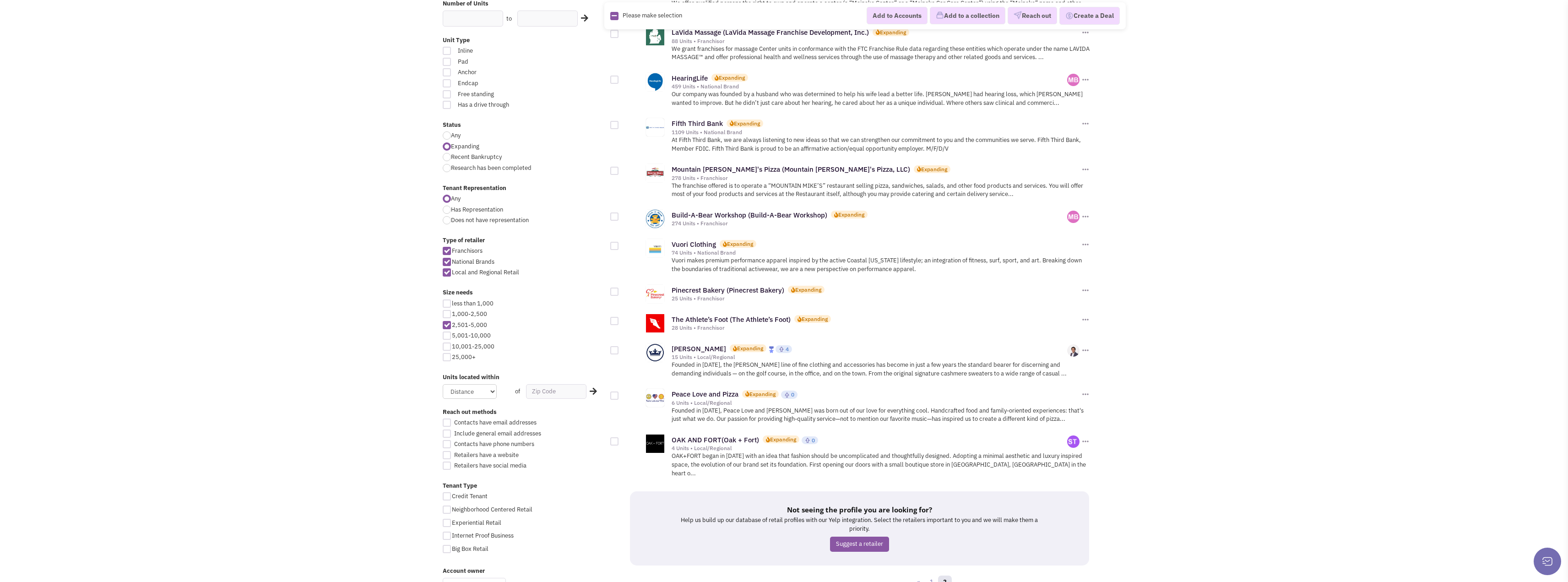
click at [447, 327] on div at bounding box center [447, 325] width 8 height 8
click at [452, 327] on input "2,501-5,000" at bounding box center [454, 326] width 6 height 6
checkbox input "false"
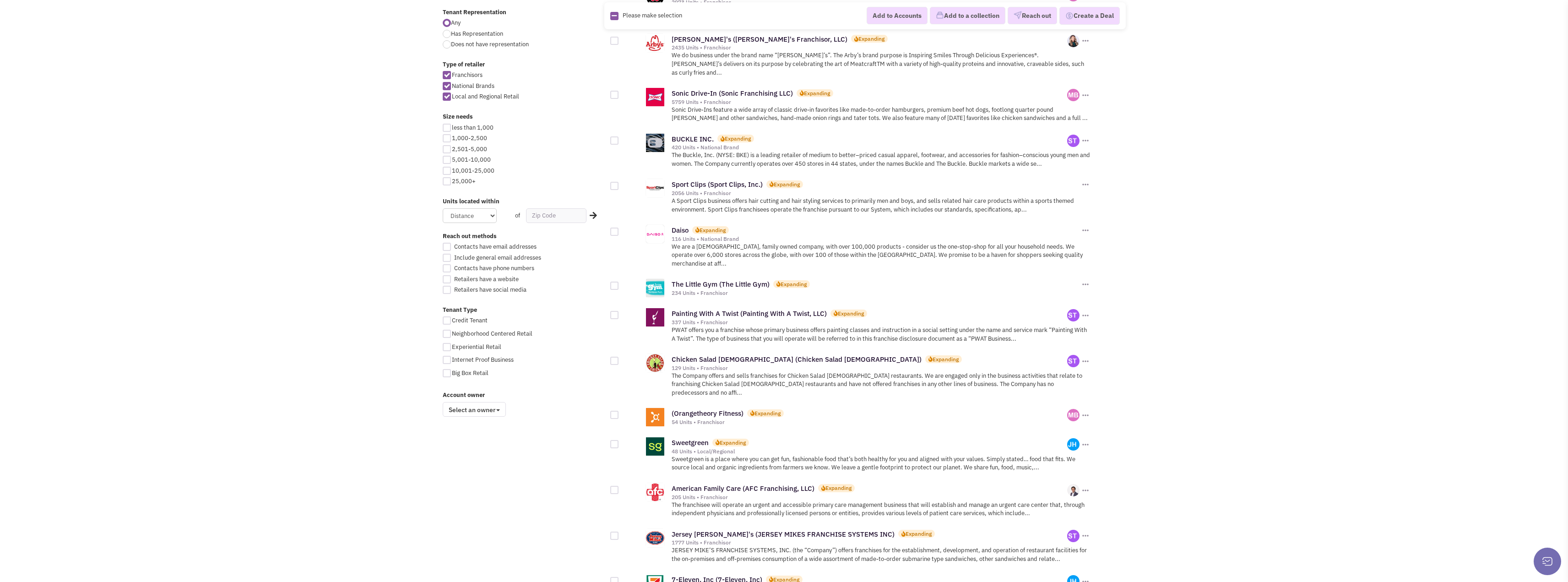
scroll to position [404, 0]
click at [489, 410] on span "Select an owner" at bounding box center [474, 409] width 63 height 15
click at [393, 426] on body "Browse Advanced Collections Cadences 0 Deals Activity Help-Center Calendar" at bounding box center [784, 316] width 1568 height 1441
click at [494, 403] on span "Select an owner" at bounding box center [474, 409] width 63 height 15
click at [411, 428] on body "Browse Advanced Collections Cadences 0 Deals Activity Help-Center Calendar" at bounding box center [784, 316] width 1568 height 1441
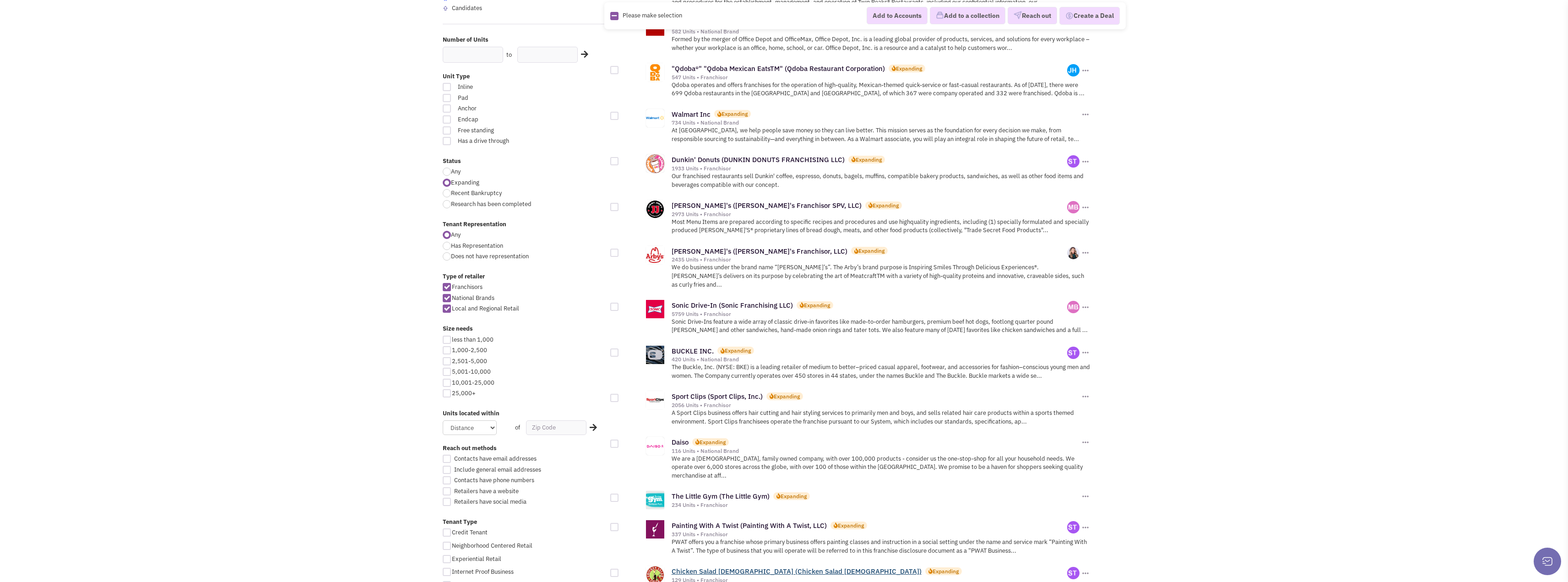
scroll to position [0, 0]
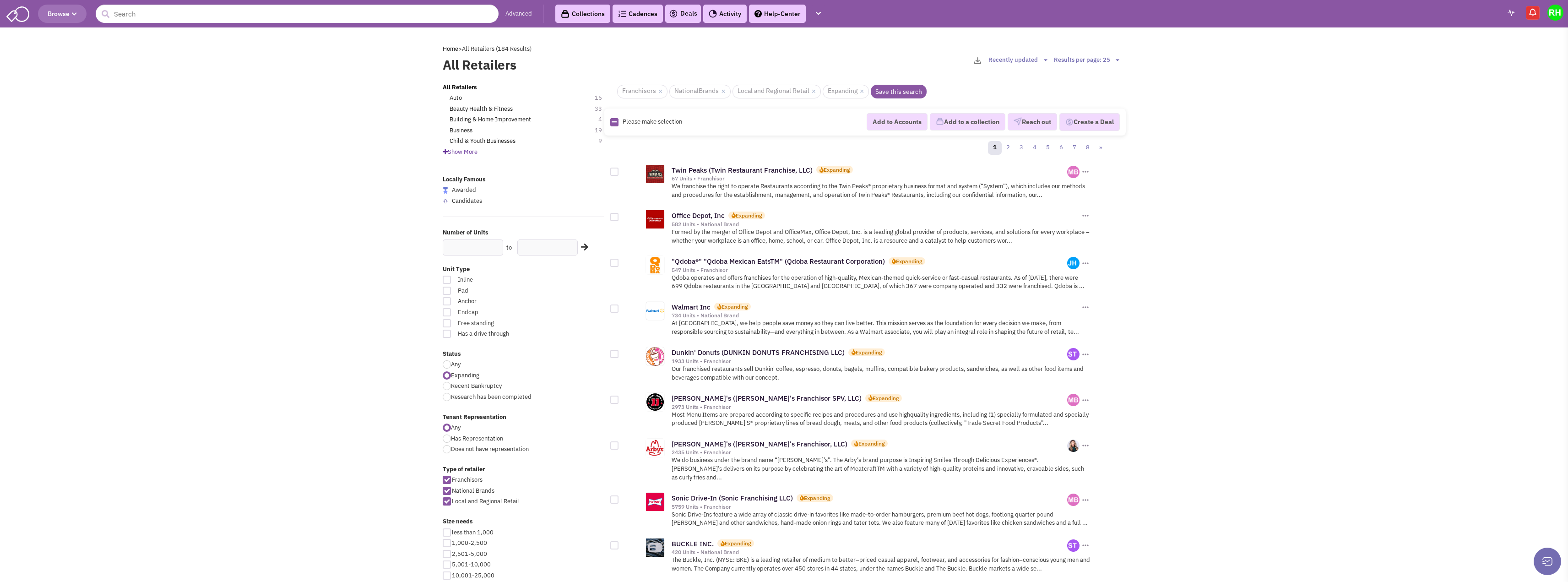
click at [458, 149] on span "Show More" at bounding box center [460, 152] width 34 height 8
click at [1113, 59] on select "Results per page: 25 Results per page: 50 Results per page: 75 Results per page…" at bounding box center [1088, 60] width 68 height 8
click at [1112, 57] on select "Results per page: 25 Results per page: 50 Results per page: 75 Results per page…" at bounding box center [1088, 60] width 68 height 8
select select "100"
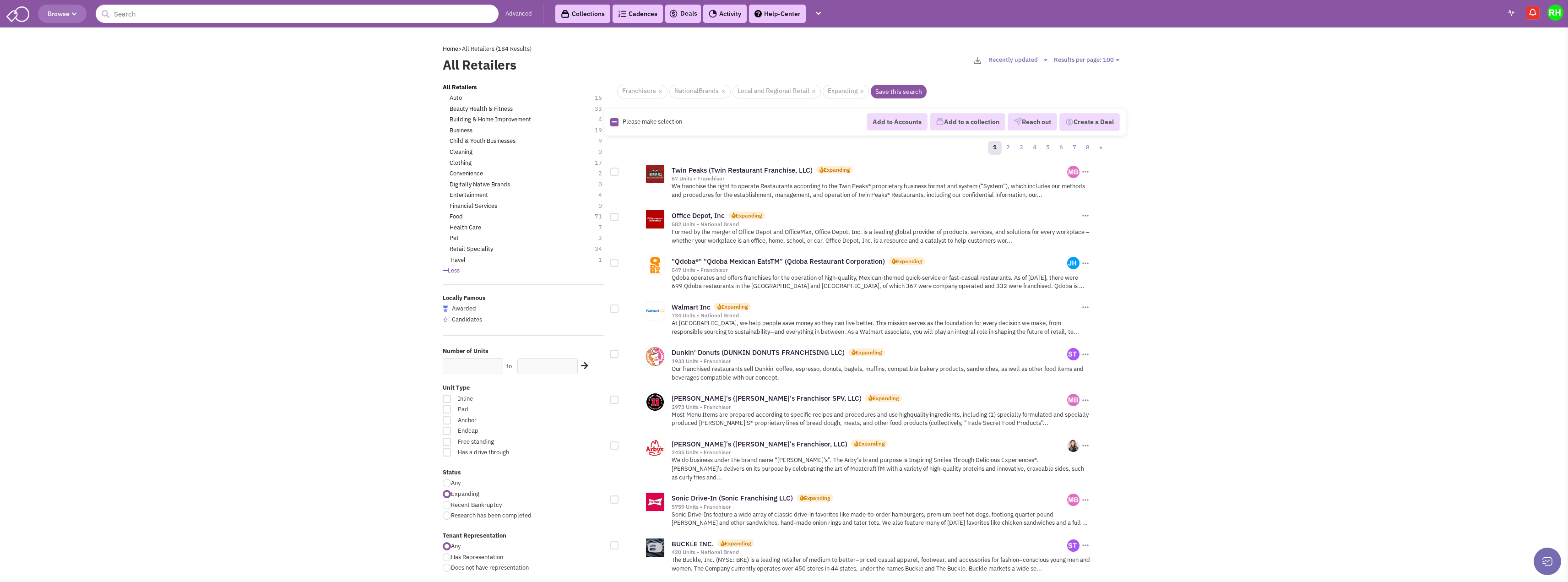
click at [1054, 56] on select "Results per page: 25 Results per page: 50 Results per page: 75 Results per page…" at bounding box center [1088, 60] width 68 height 8
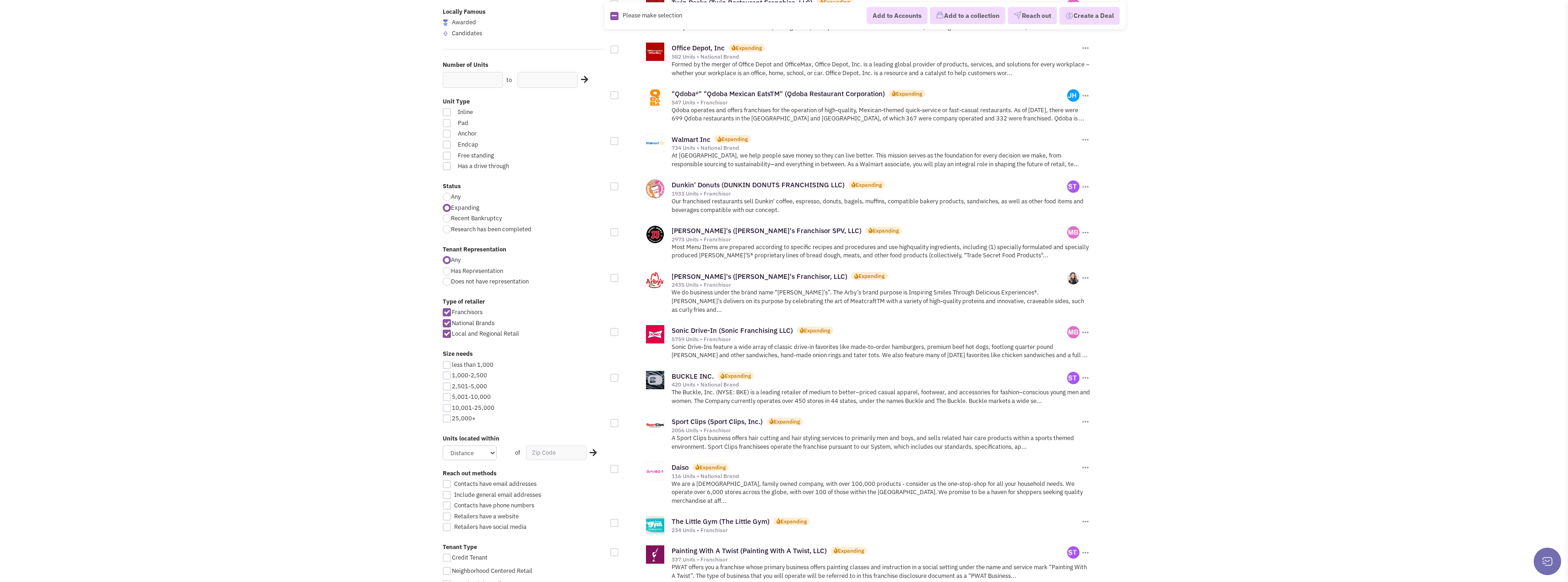
scroll to position [183, 0]
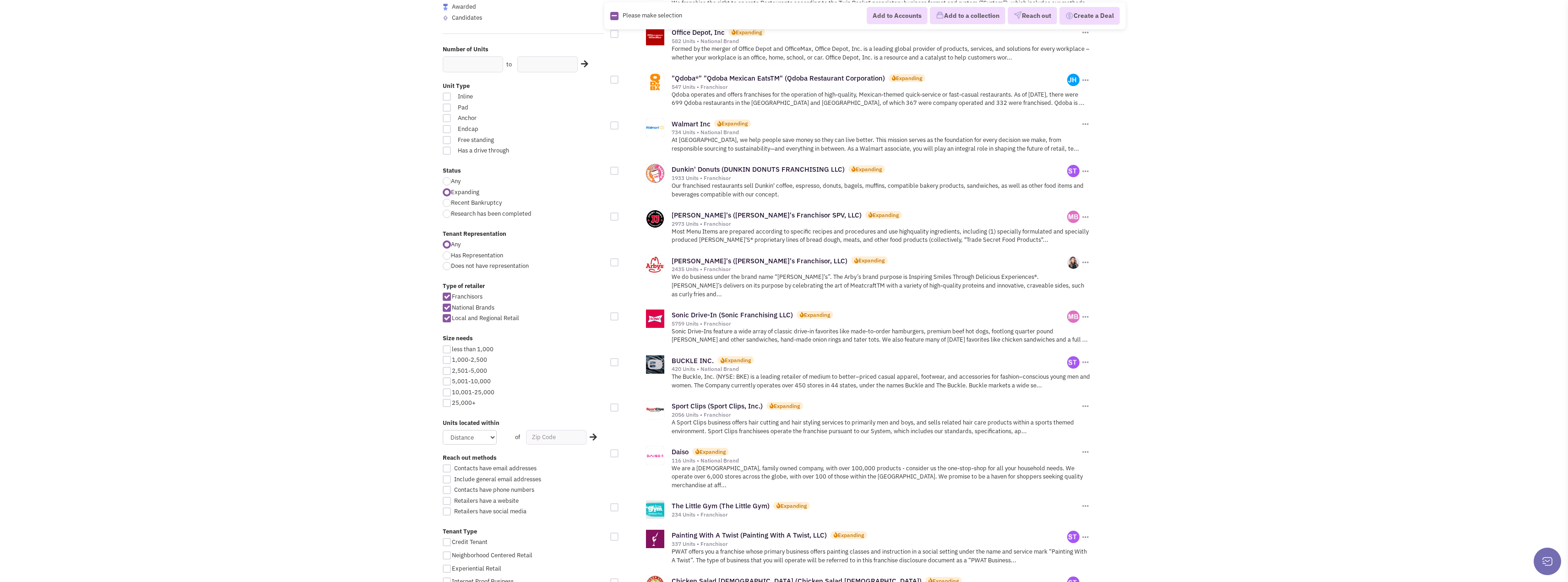
click at [447, 368] on div at bounding box center [447, 370] width 8 height 8
click at [452, 368] on input "2,501-5,000" at bounding box center [454, 371] width 6 height 6
checkbox input "true"
click at [444, 381] on div at bounding box center [447, 381] width 8 height 8
click at [452, 381] on input "5,001-10,000" at bounding box center [454, 381] width 6 height 6
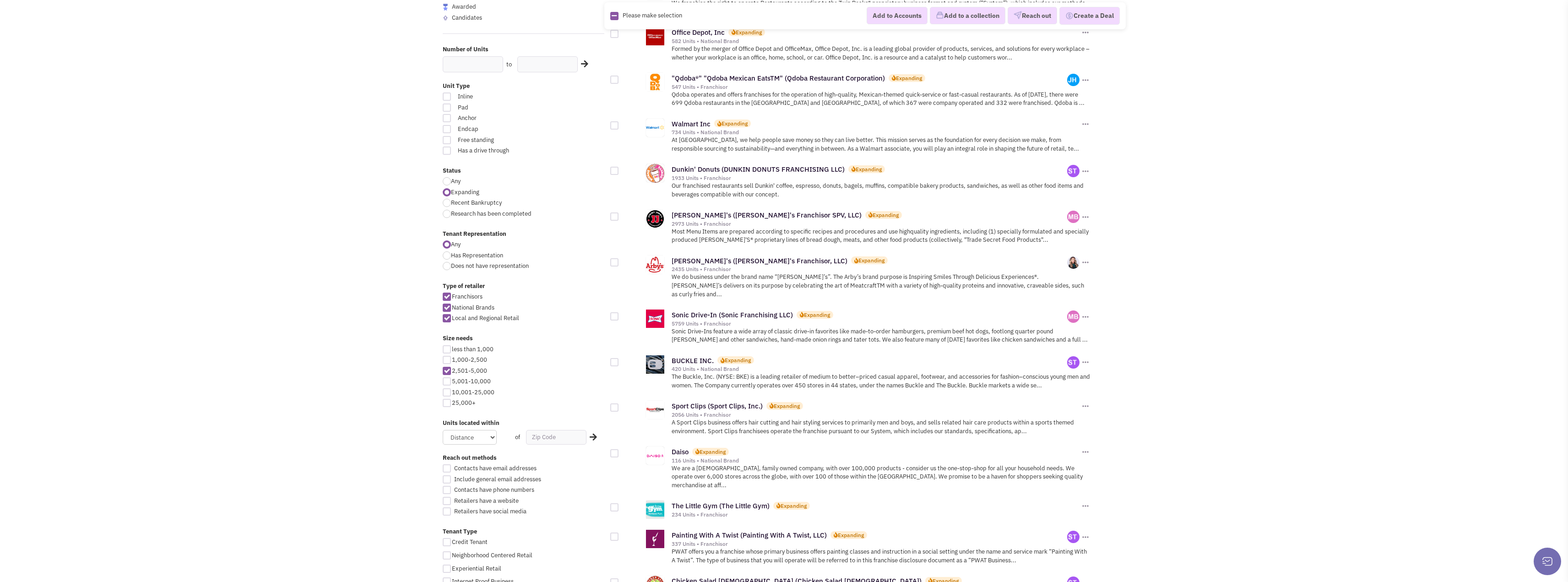
checkbox input "true"
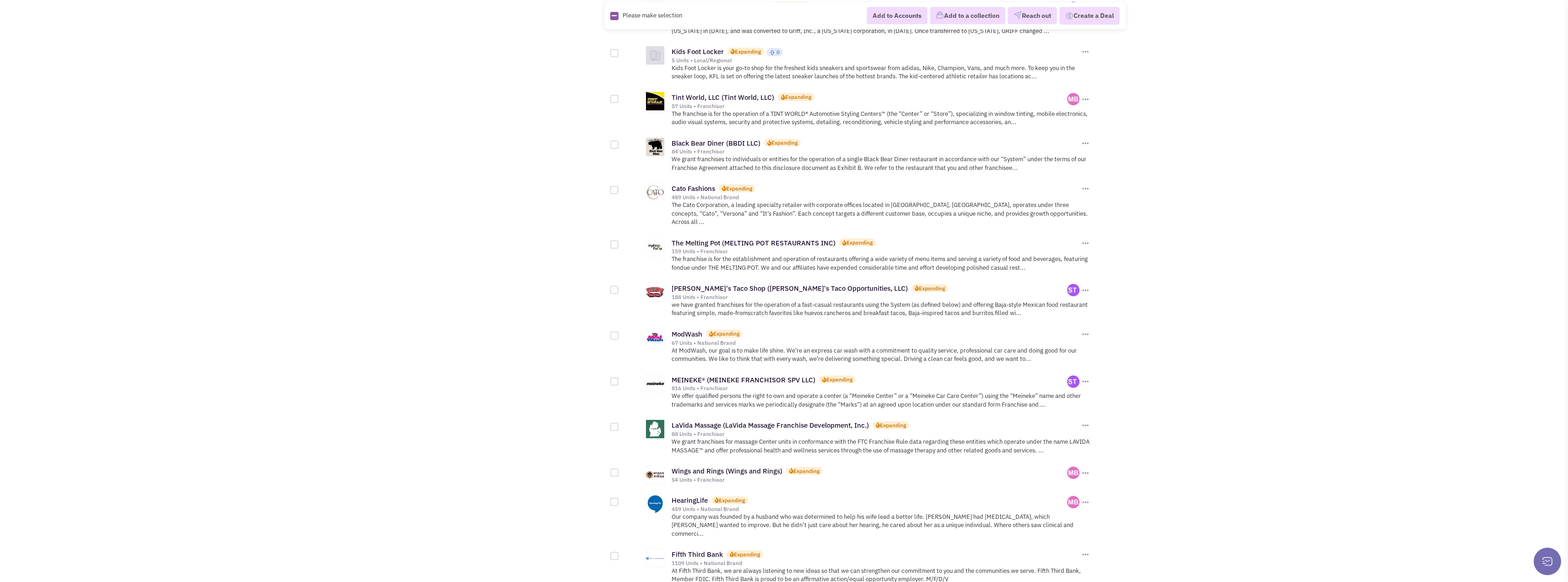
scroll to position [1648, 0]
click at [849, 425] on link "LaVida Massage (LaVida Massage Franchise Development, Inc.)" at bounding box center [770, 429] width 197 height 8
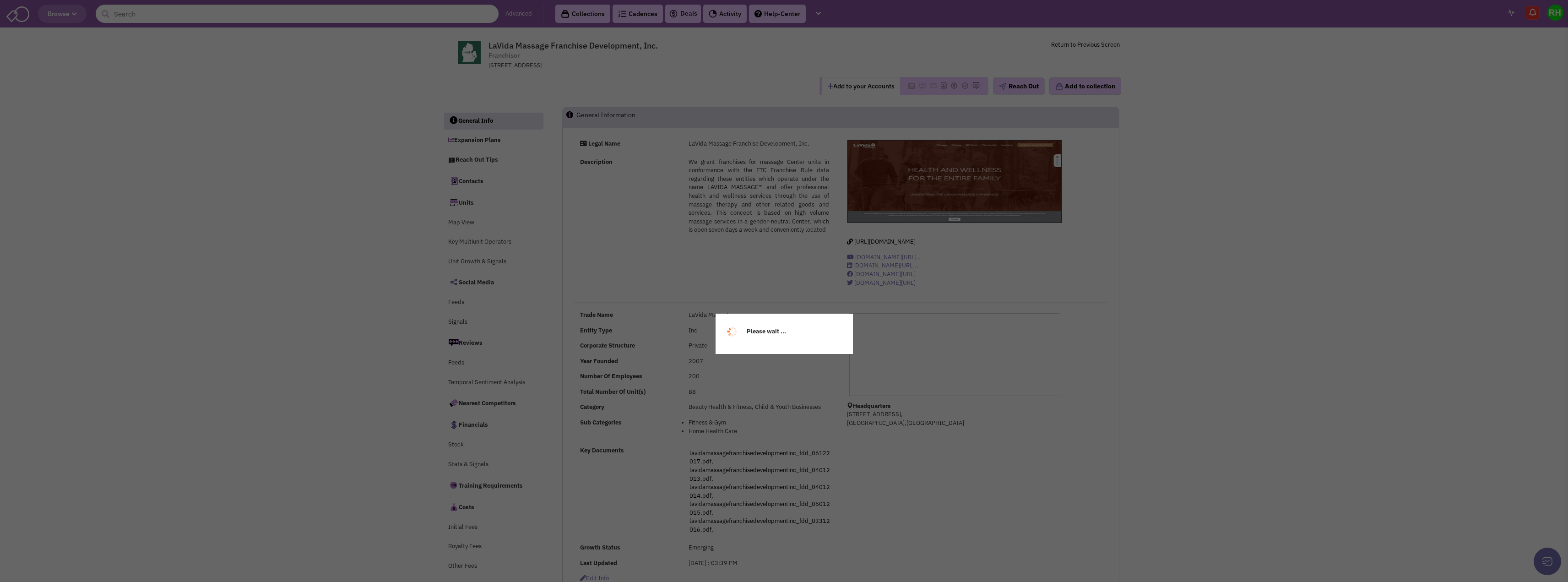
select select
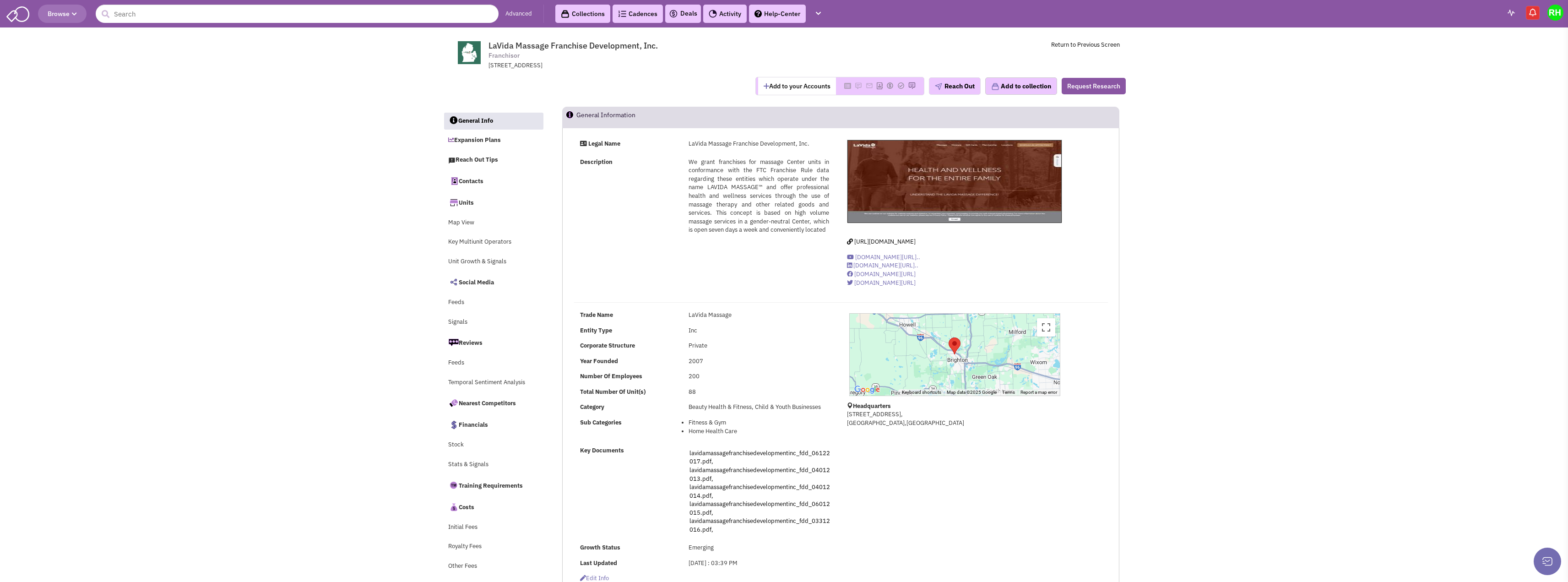
select select
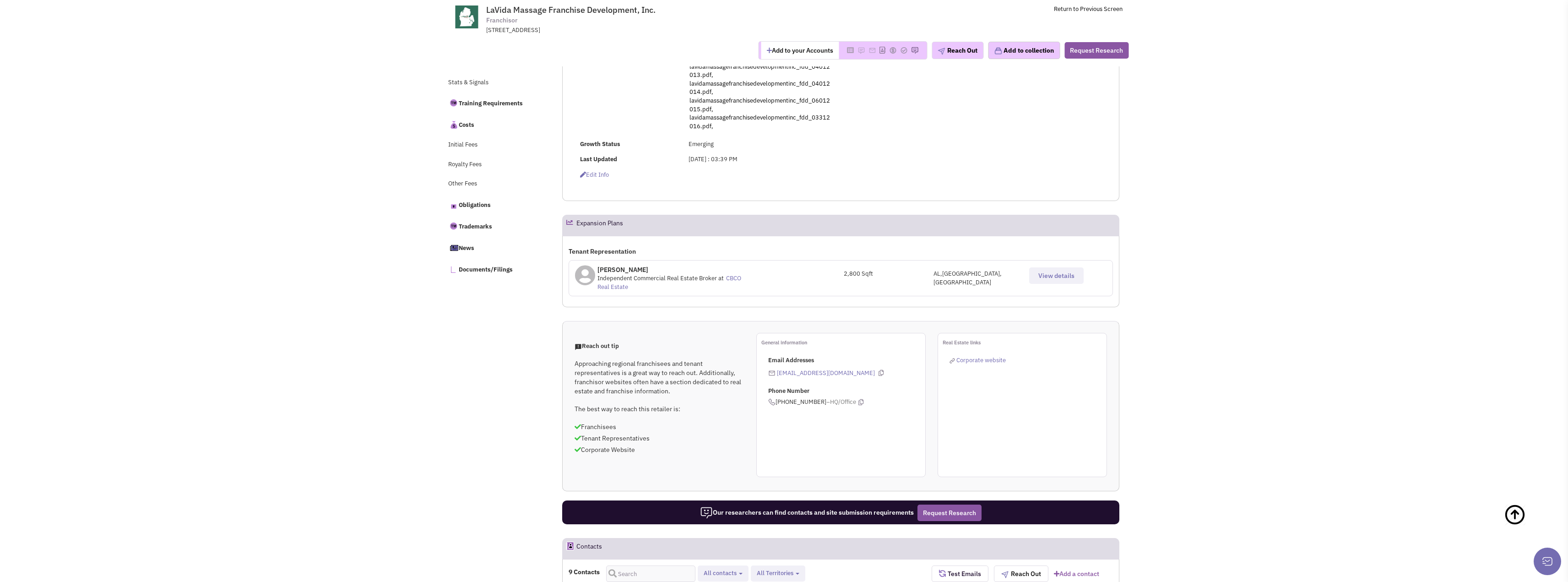
scroll to position [320, 0]
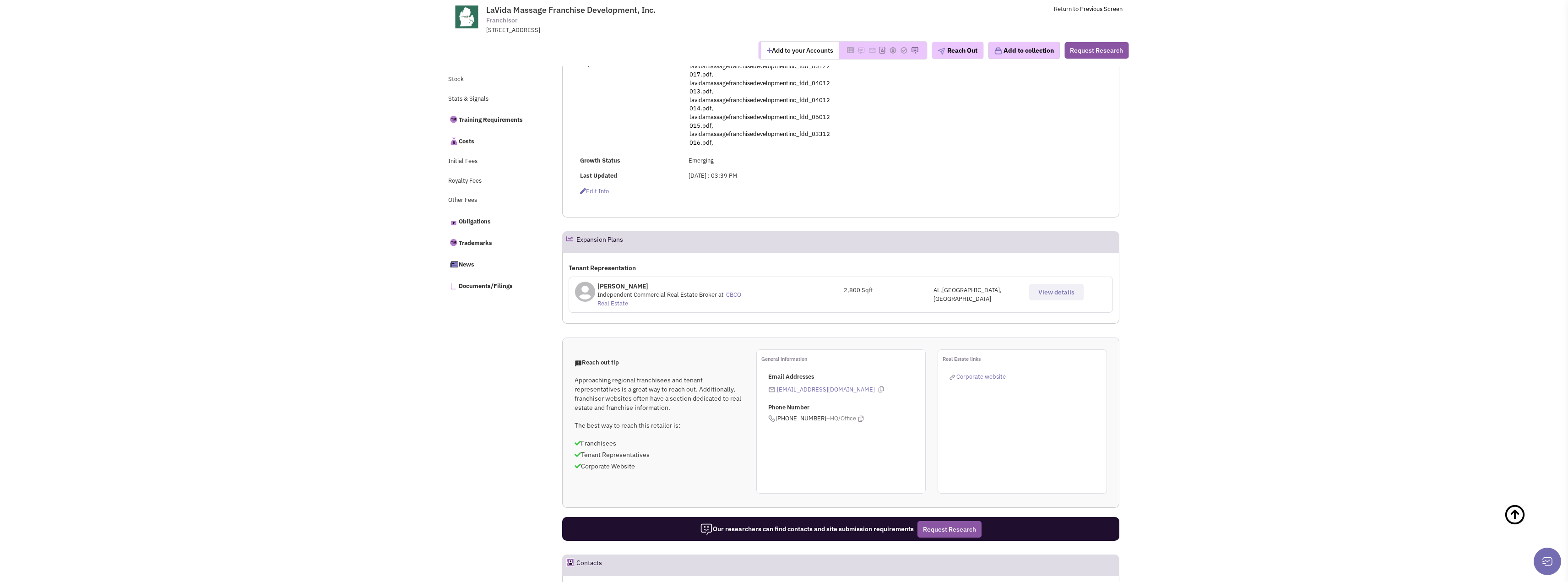
drag, startPoint x: 620, startPoint y: 292, endPoint x: 631, endPoint y: 297, distance: 12.1
click at [631, 297] on div "[PERSON_NAME] Independent Commercial Real Estate Broker at CBCO Real Estate" at bounding box center [676, 295] width 157 height 26
click at [631, 297] on span "Independent Commercial Real Estate Broker" at bounding box center [657, 295] width 120 height 8
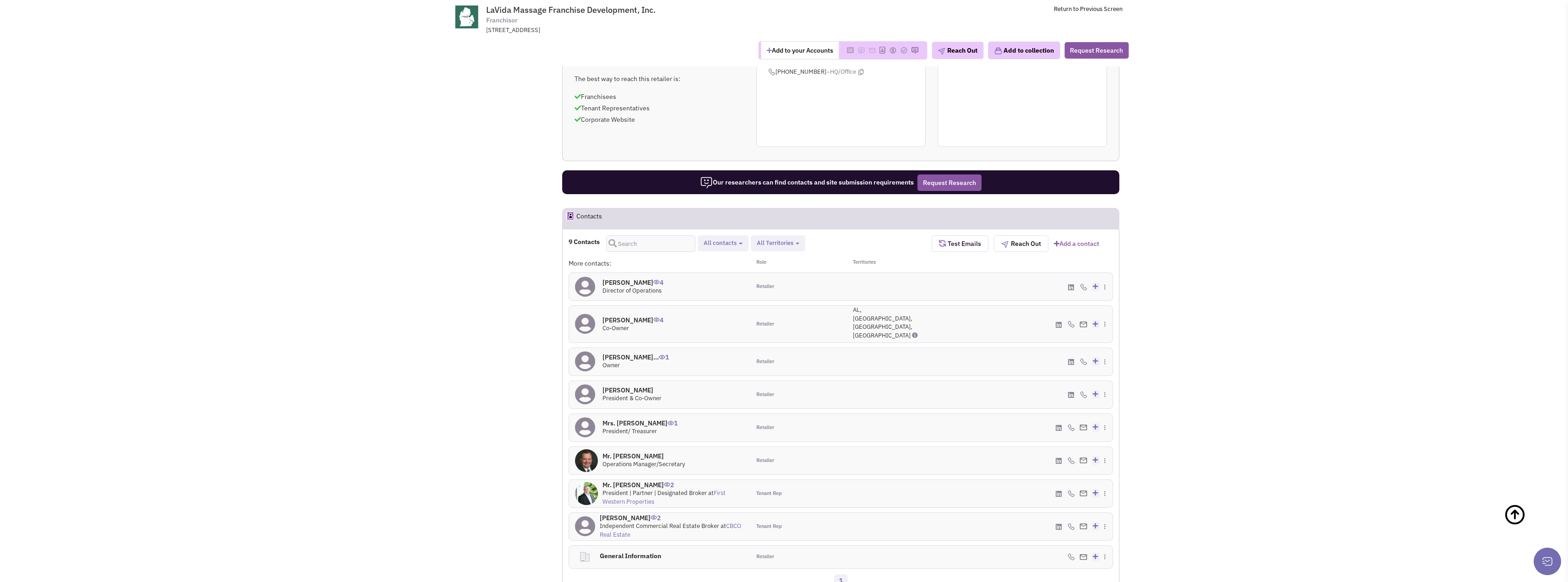
scroll to position [642, 0]
